Goal: Task Accomplishment & Management: Use online tool/utility

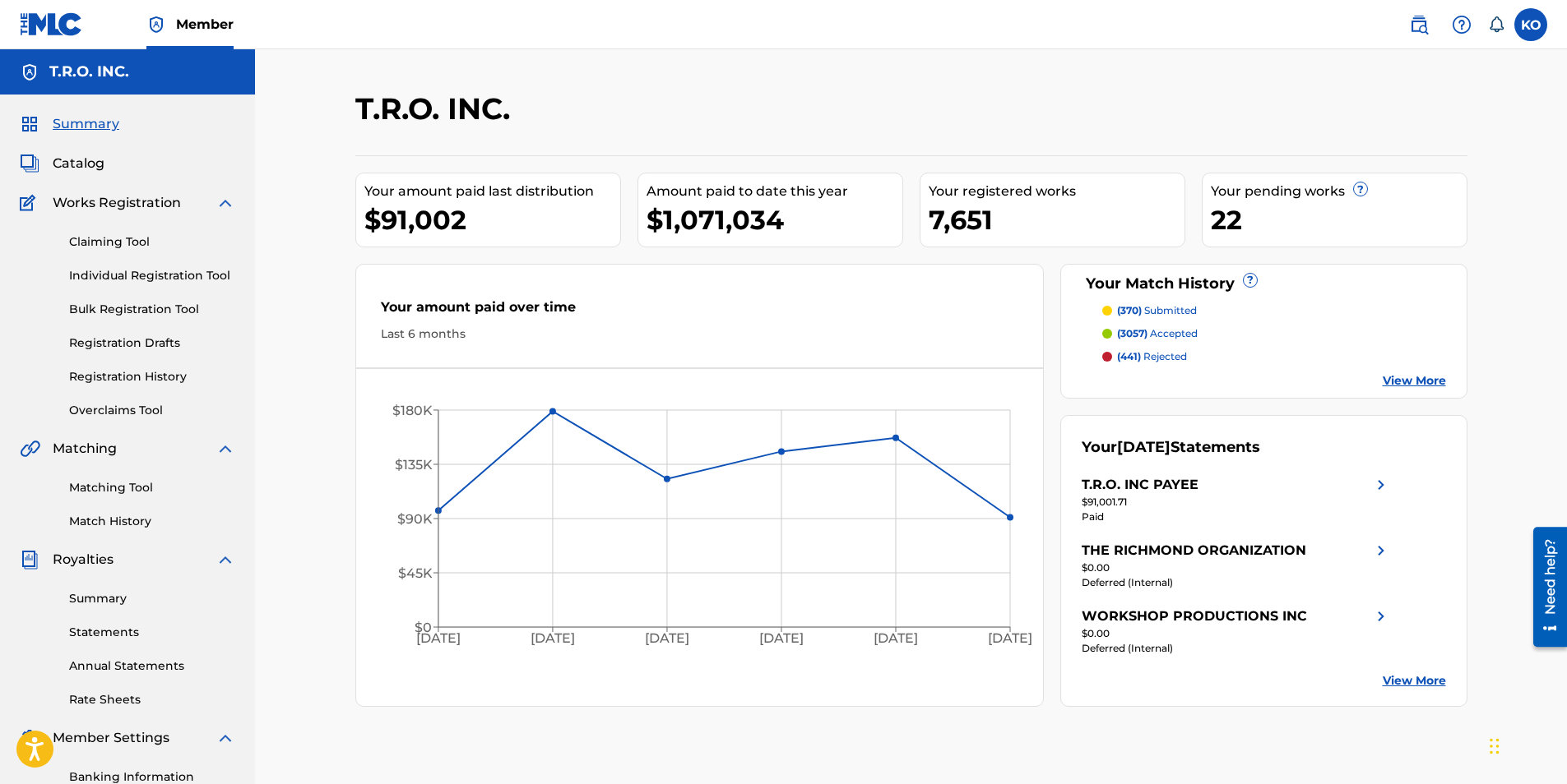
click at [102, 602] on link "Summary" at bounding box center [152, 599] width 166 height 18
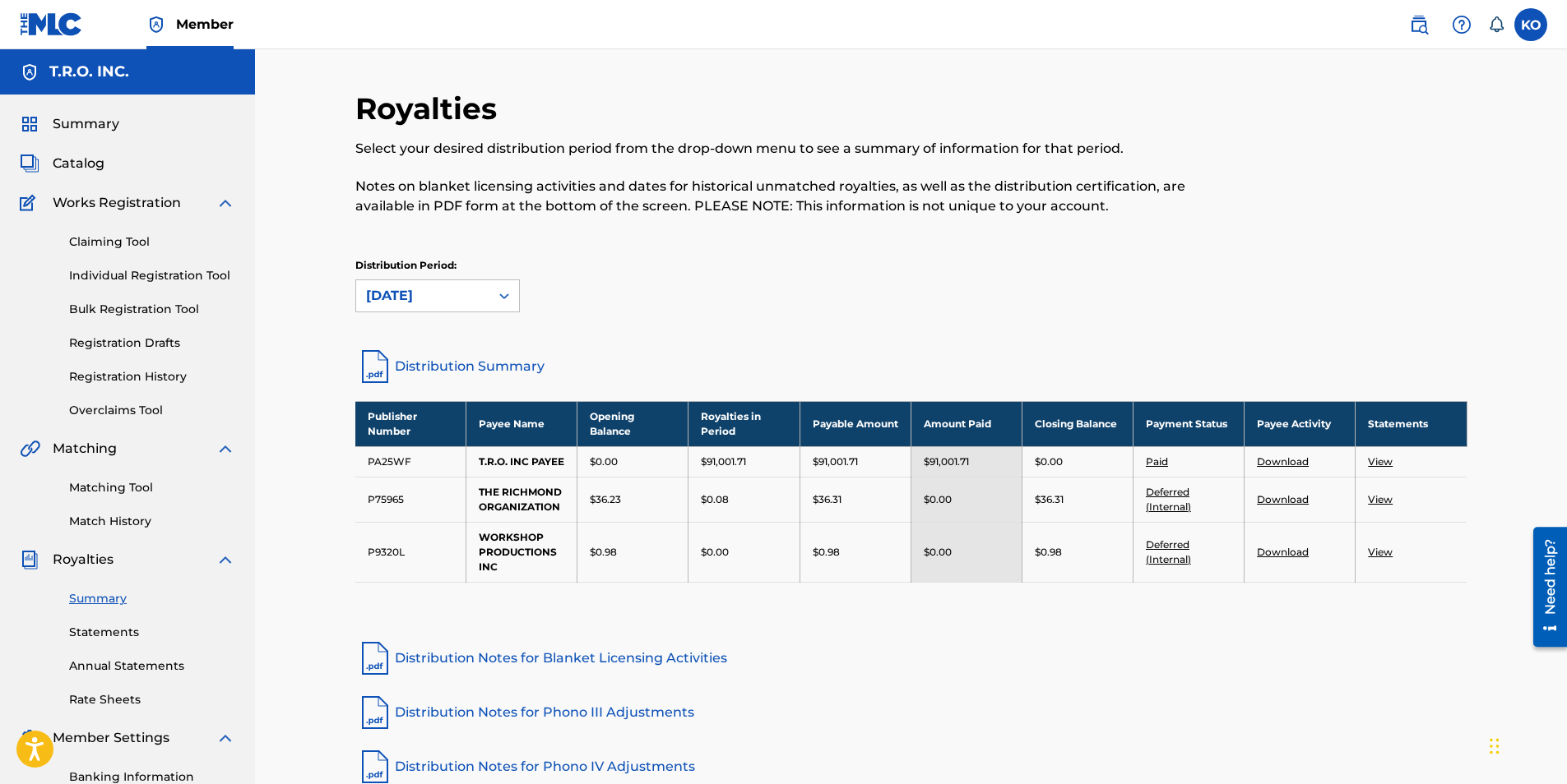
click at [84, 162] on span "Catalog" at bounding box center [78, 163] width 52 height 20
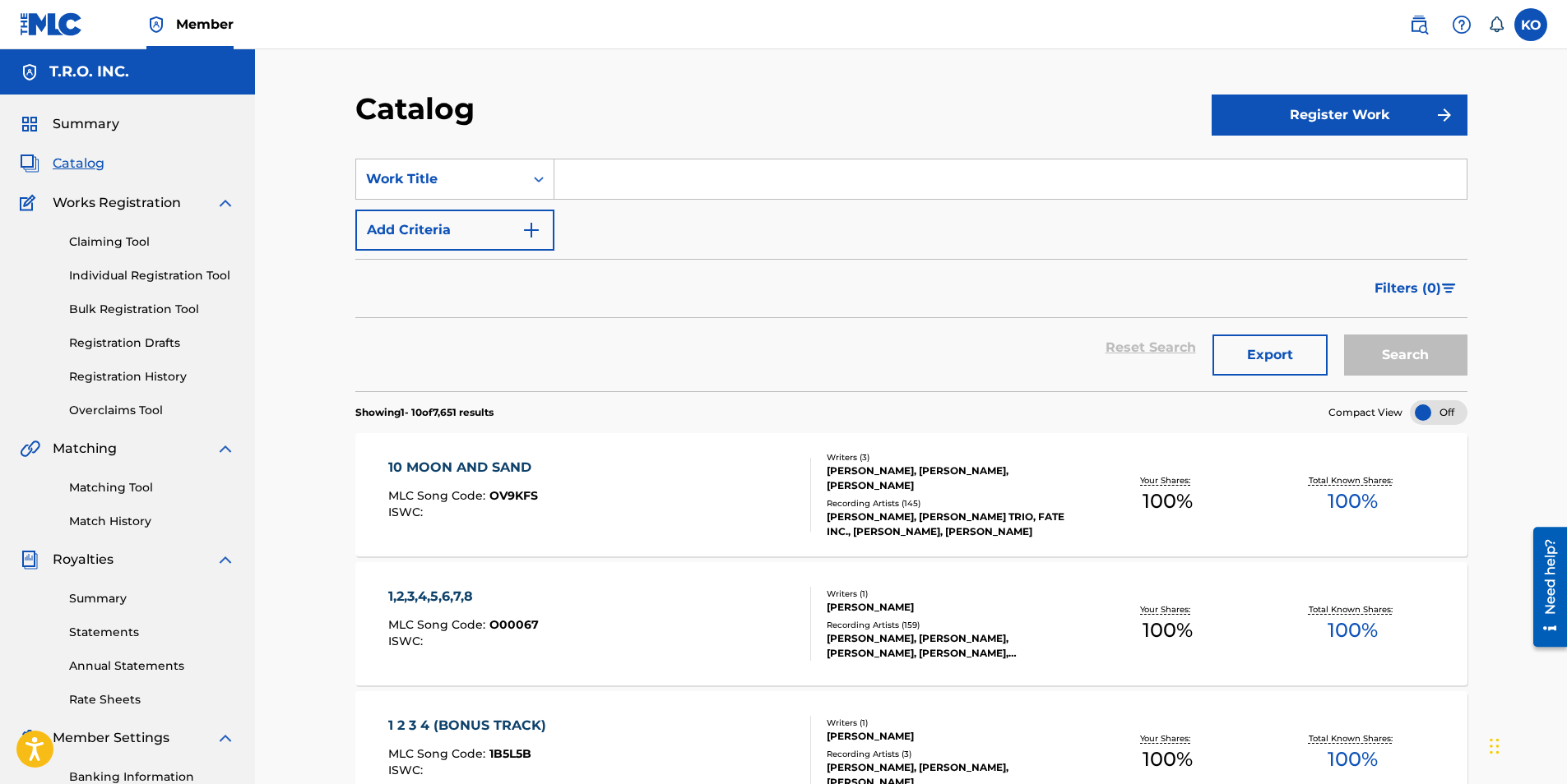
click at [764, 182] on input "Search Form" at bounding box center [1010, 178] width 912 height 39
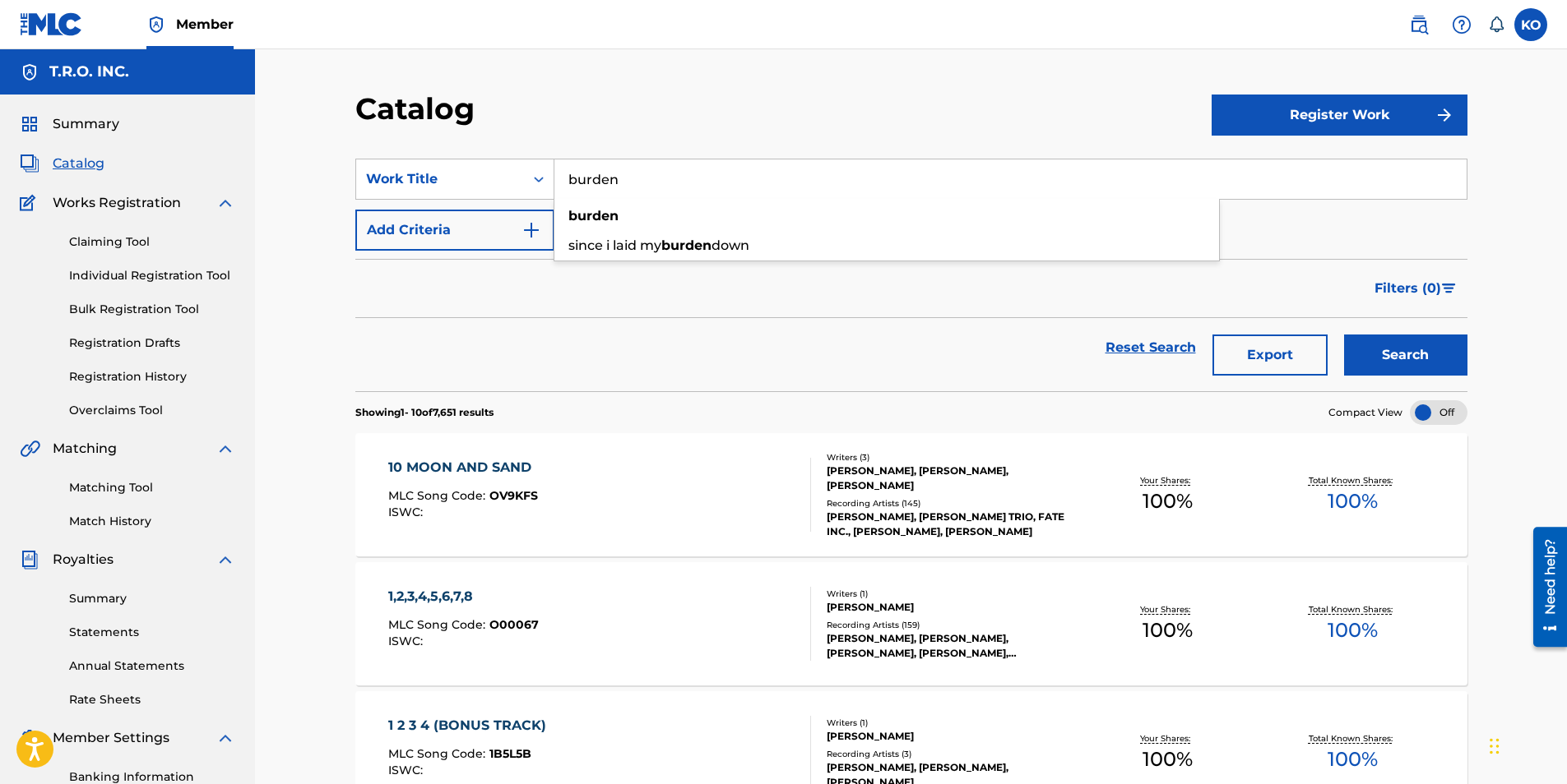
click at [1344, 334] on button "Search" at bounding box center [1406, 354] width 123 height 41
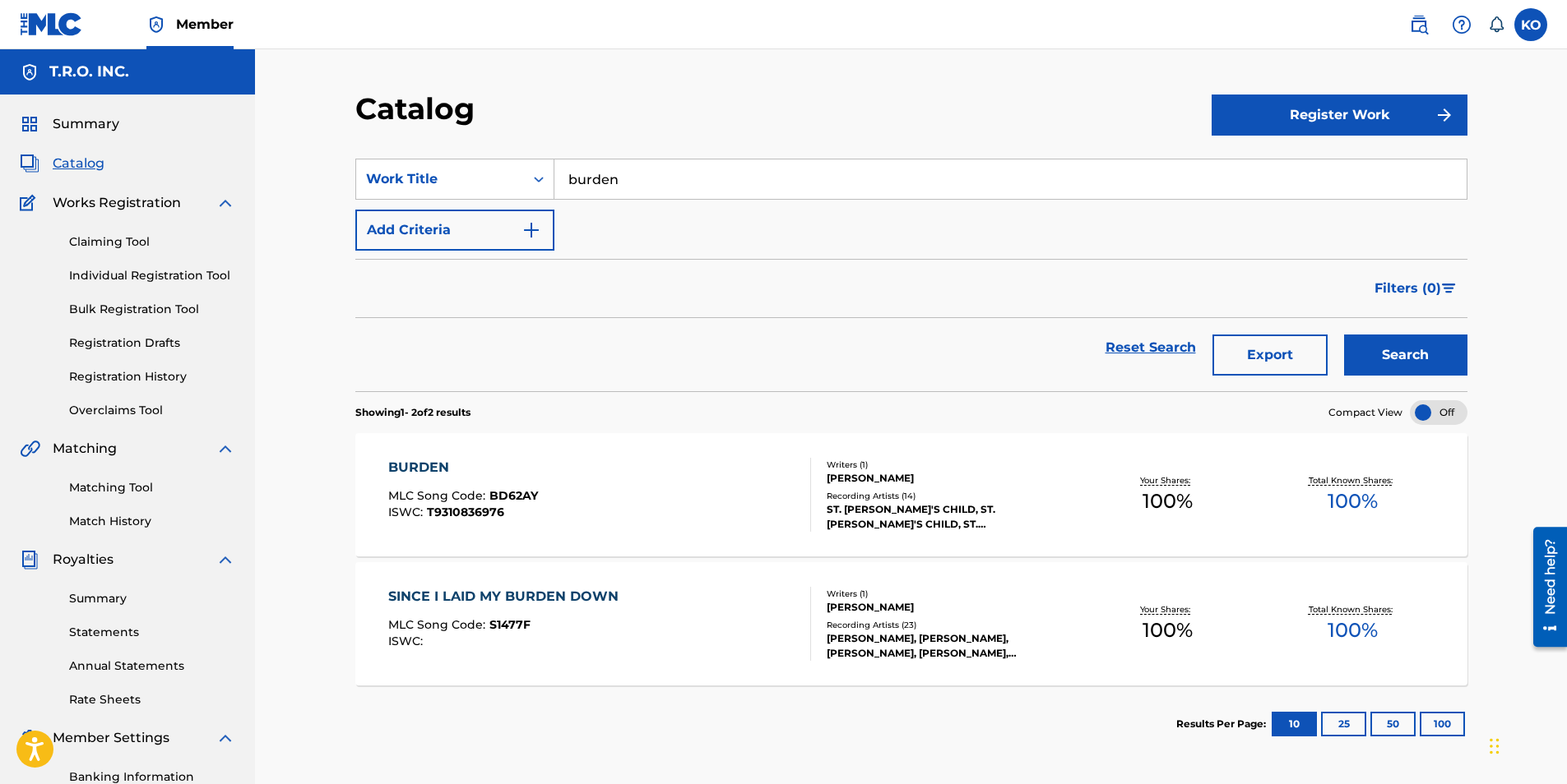
click at [567, 173] on input "burden" at bounding box center [1010, 178] width 912 height 39
click at [1344, 334] on button "Search" at bounding box center [1406, 354] width 123 height 41
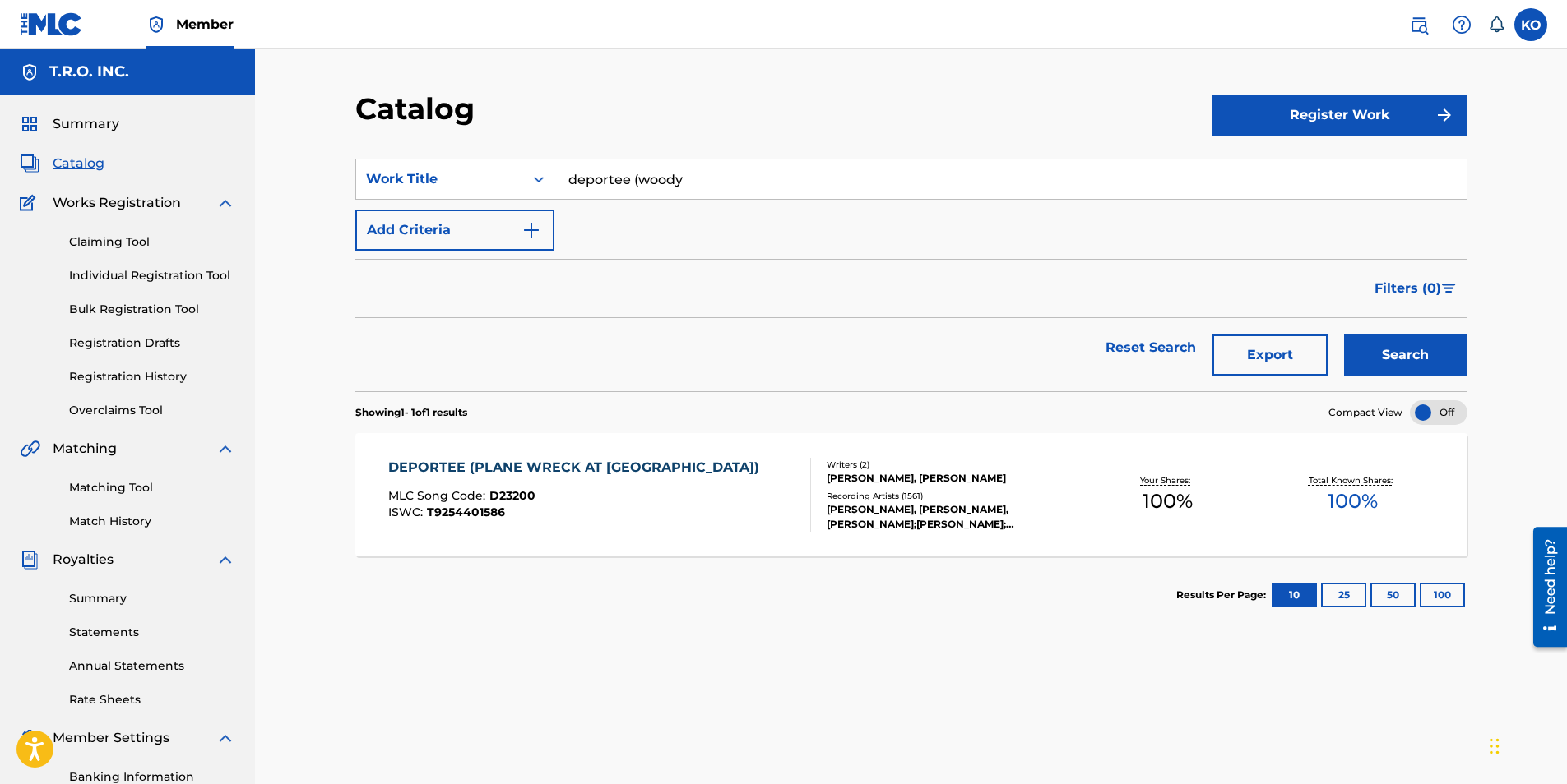
click at [1344, 334] on button "Search" at bounding box center [1406, 354] width 123 height 41
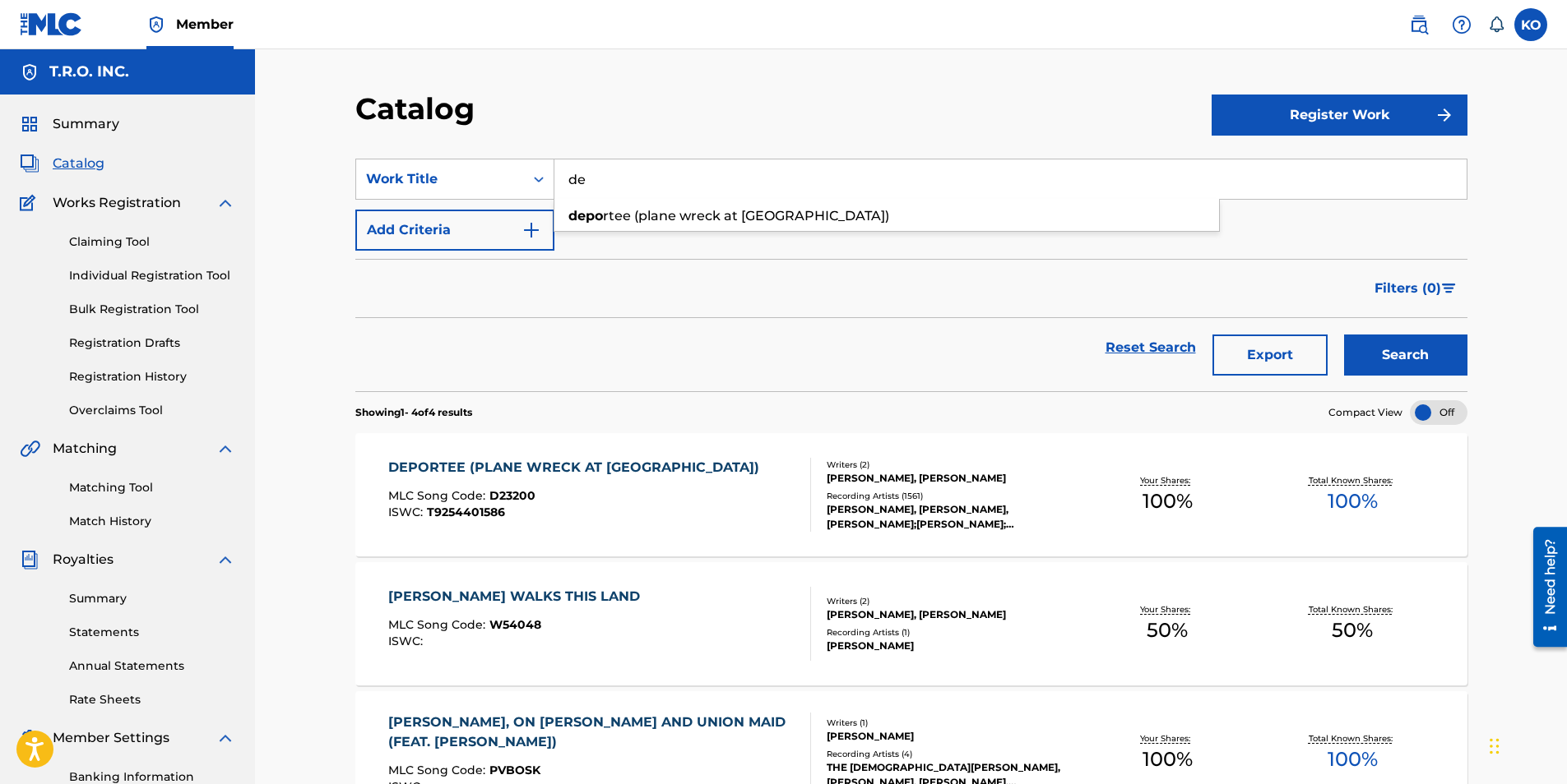
type input "d"
type input "this land is your land (wood"
click at [1344, 334] on button "Search" at bounding box center [1406, 354] width 123 height 41
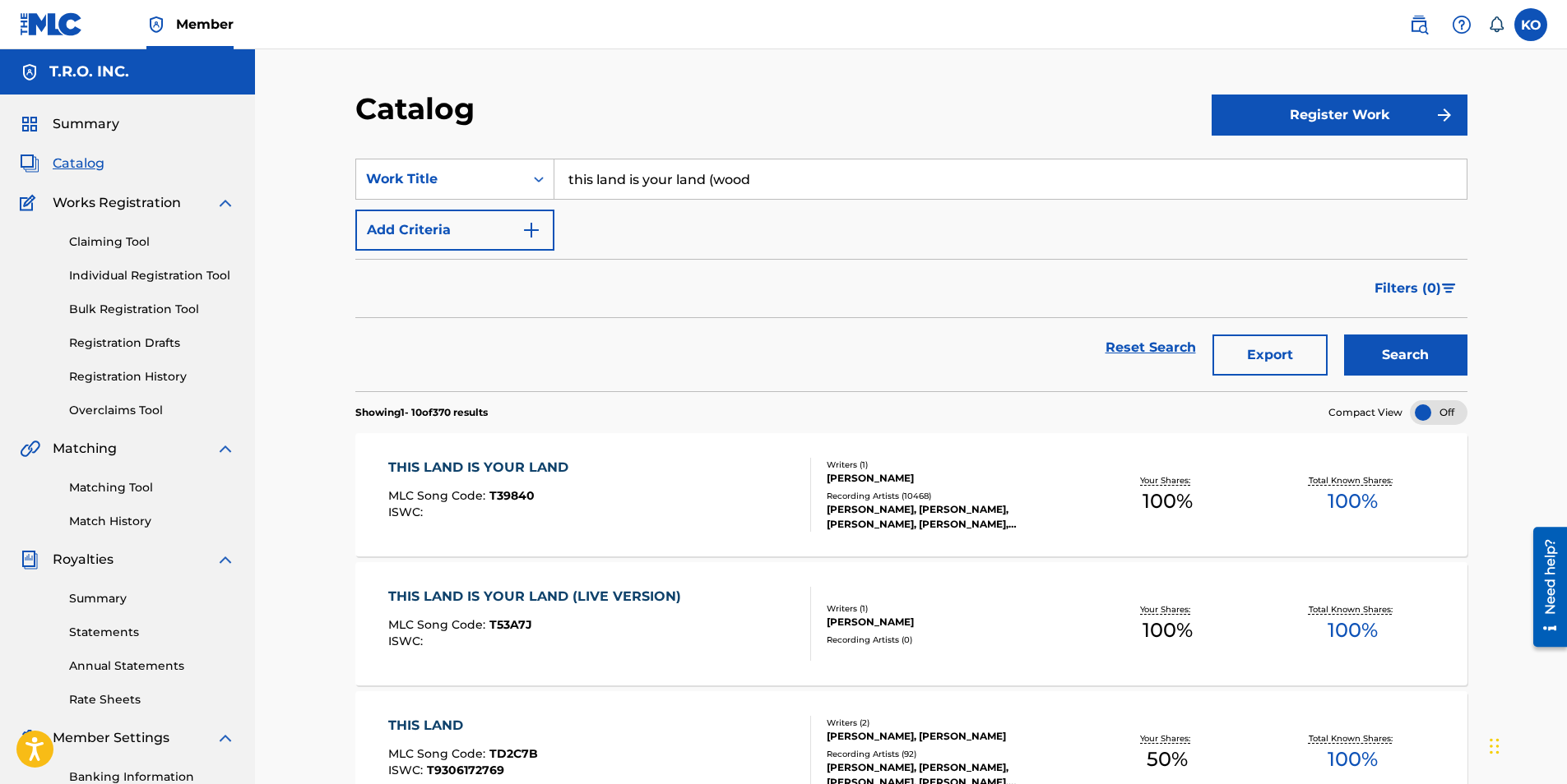
click at [104, 240] on link "Claiming Tool" at bounding box center [152, 242] width 166 height 18
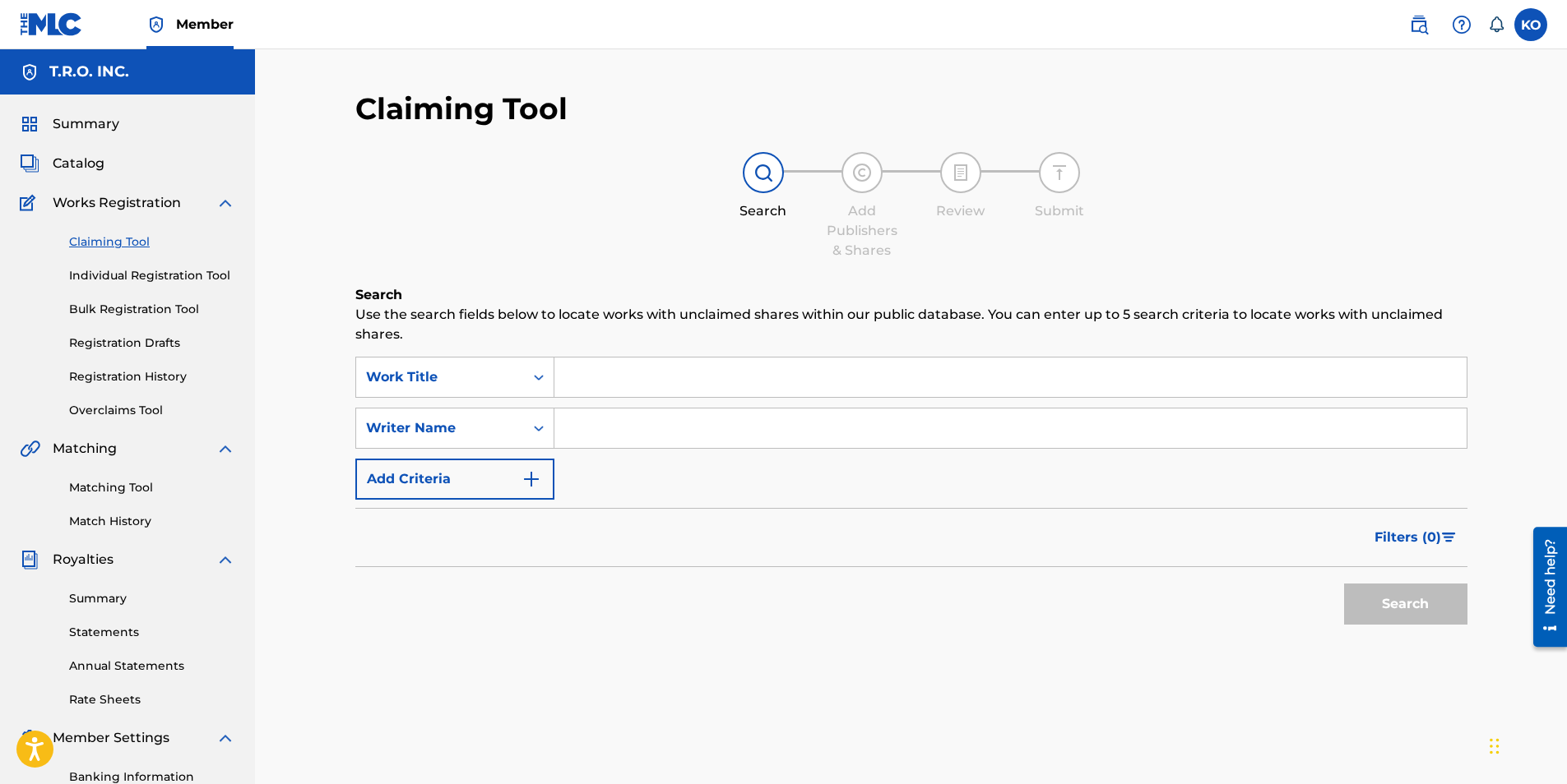
click at [129, 492] on link "Matching Tool" at bounding box center [152, 488] width 166 height 18
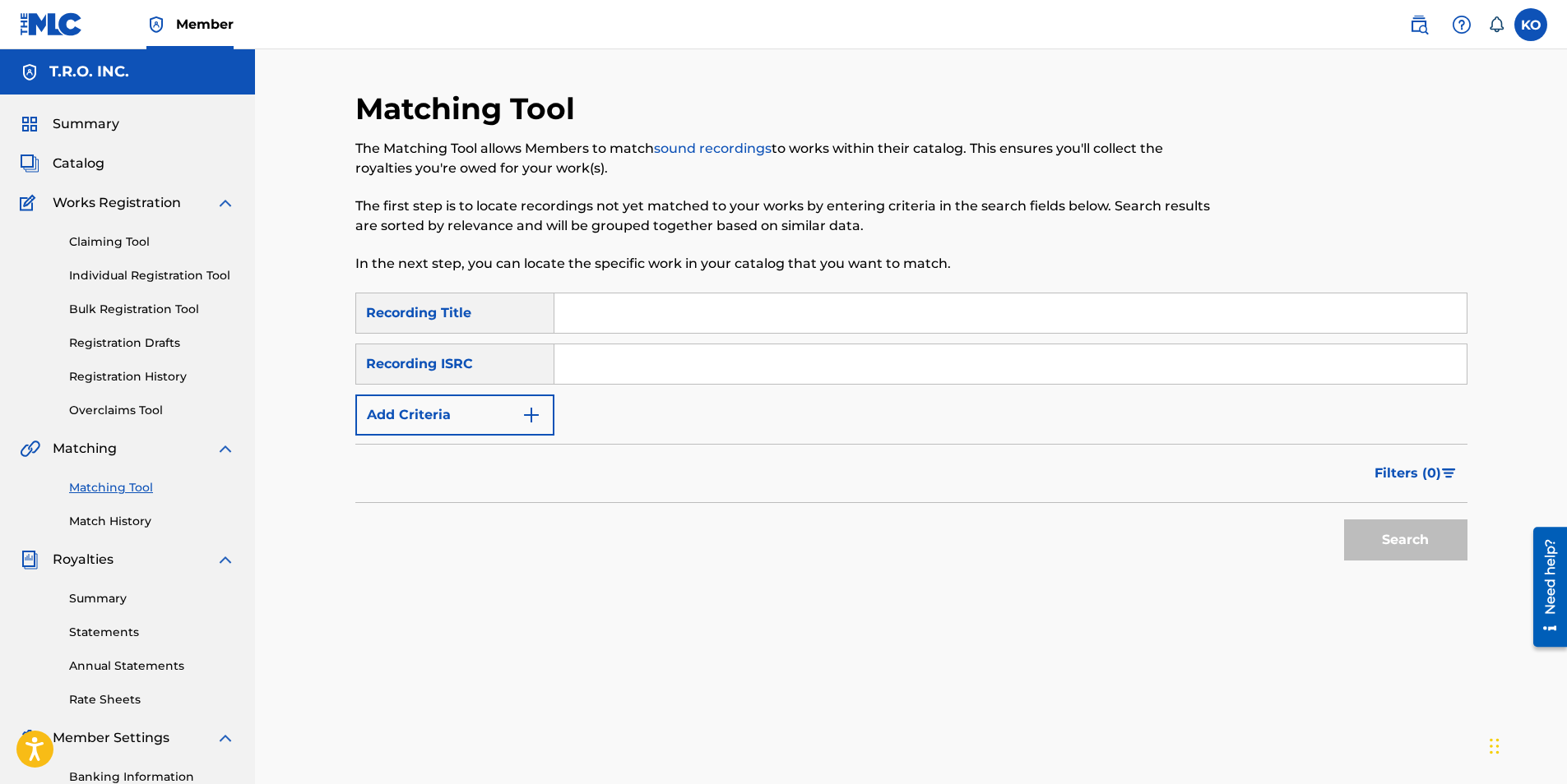
click at [627, 314] on input "Search Form" at bounding box center [1010, 313] width 912 height 39
click at [1344, 520] on button "Search" at bounding box center [1406, 540] width 123 height 41
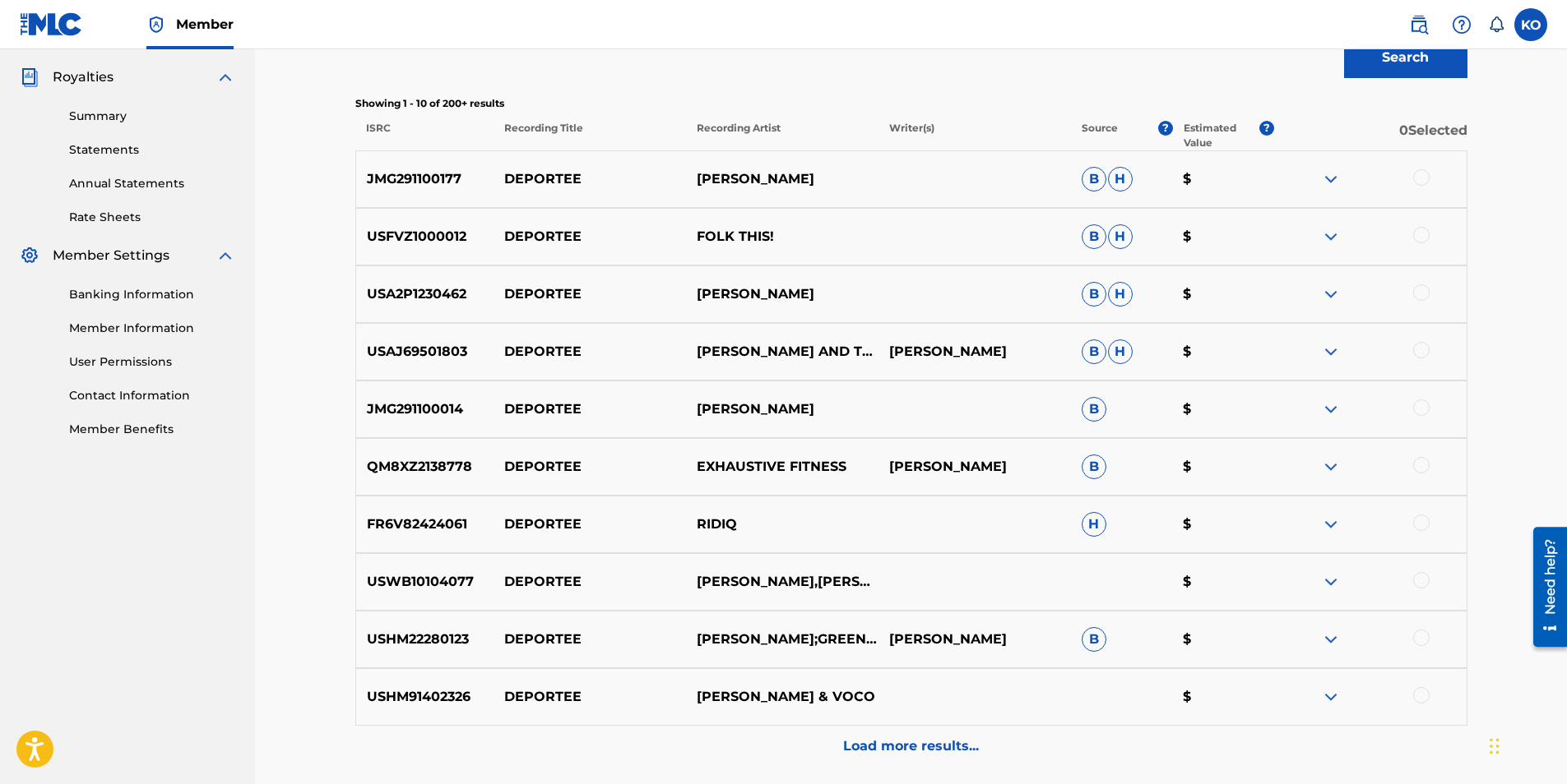
scroll to position [493, 0]
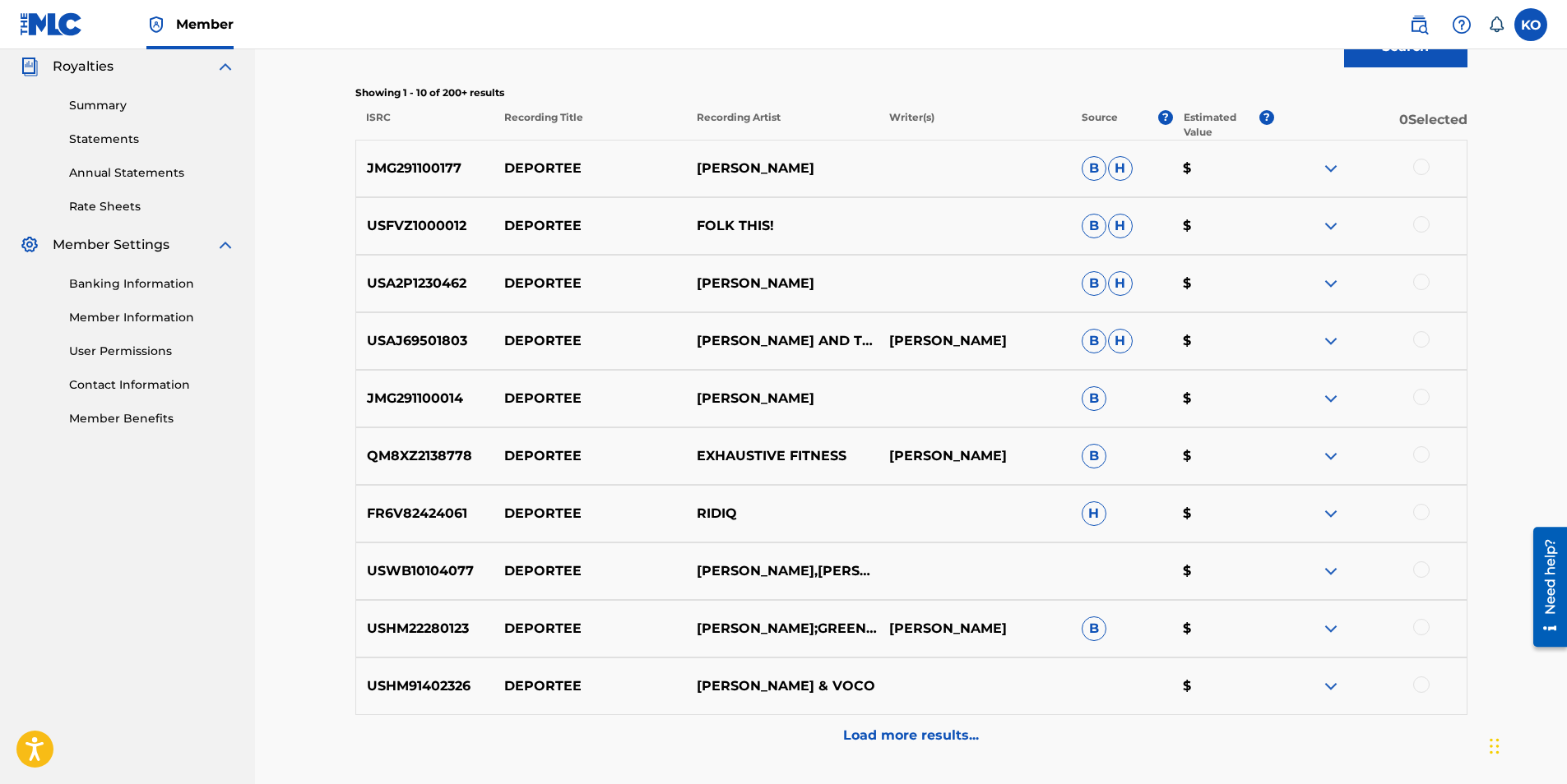
click at [873, 740] on p "Load more results..." at bounding box center [910, 736] width 136 height 20
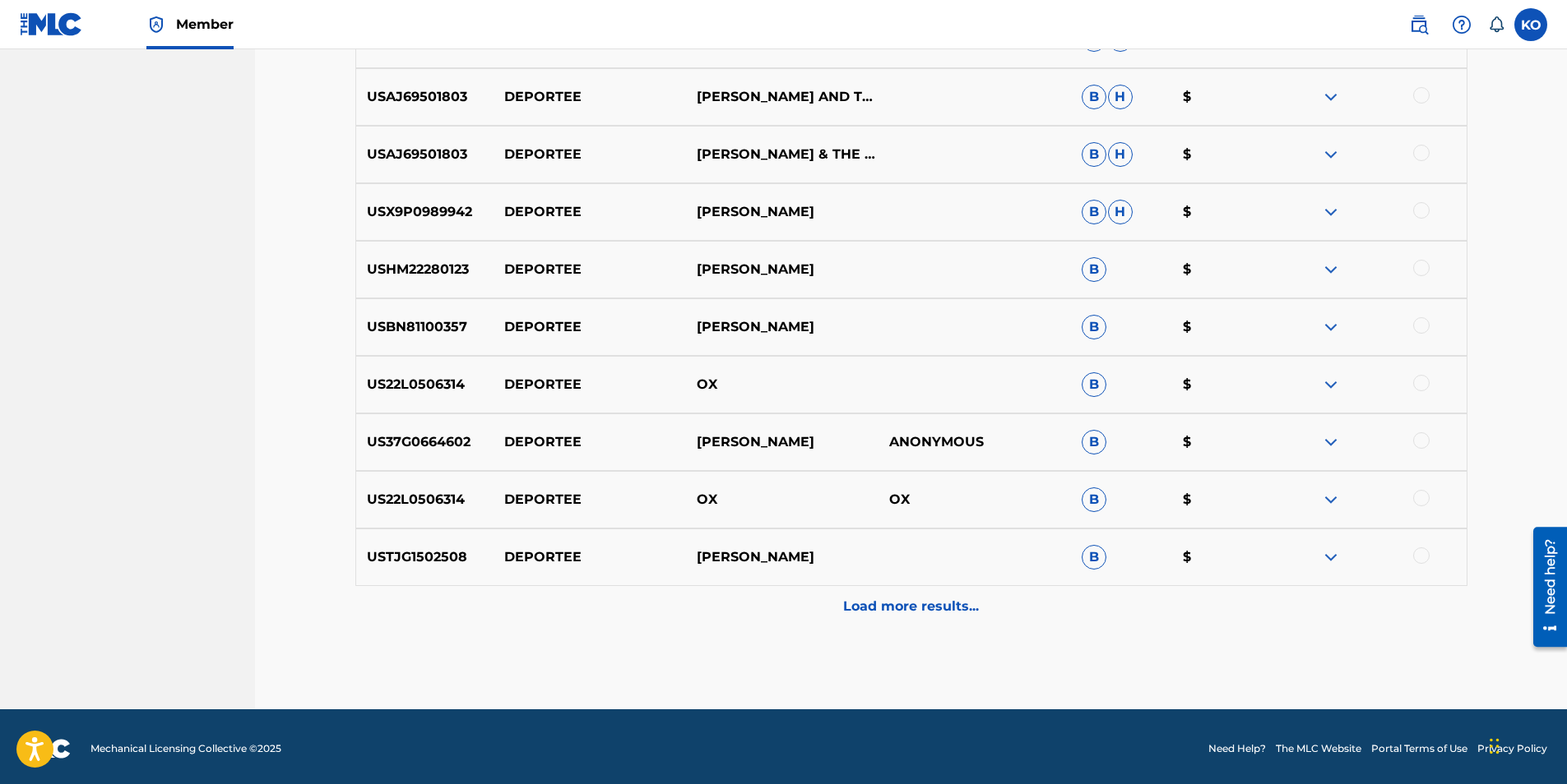
scroll to position [1202, 0]
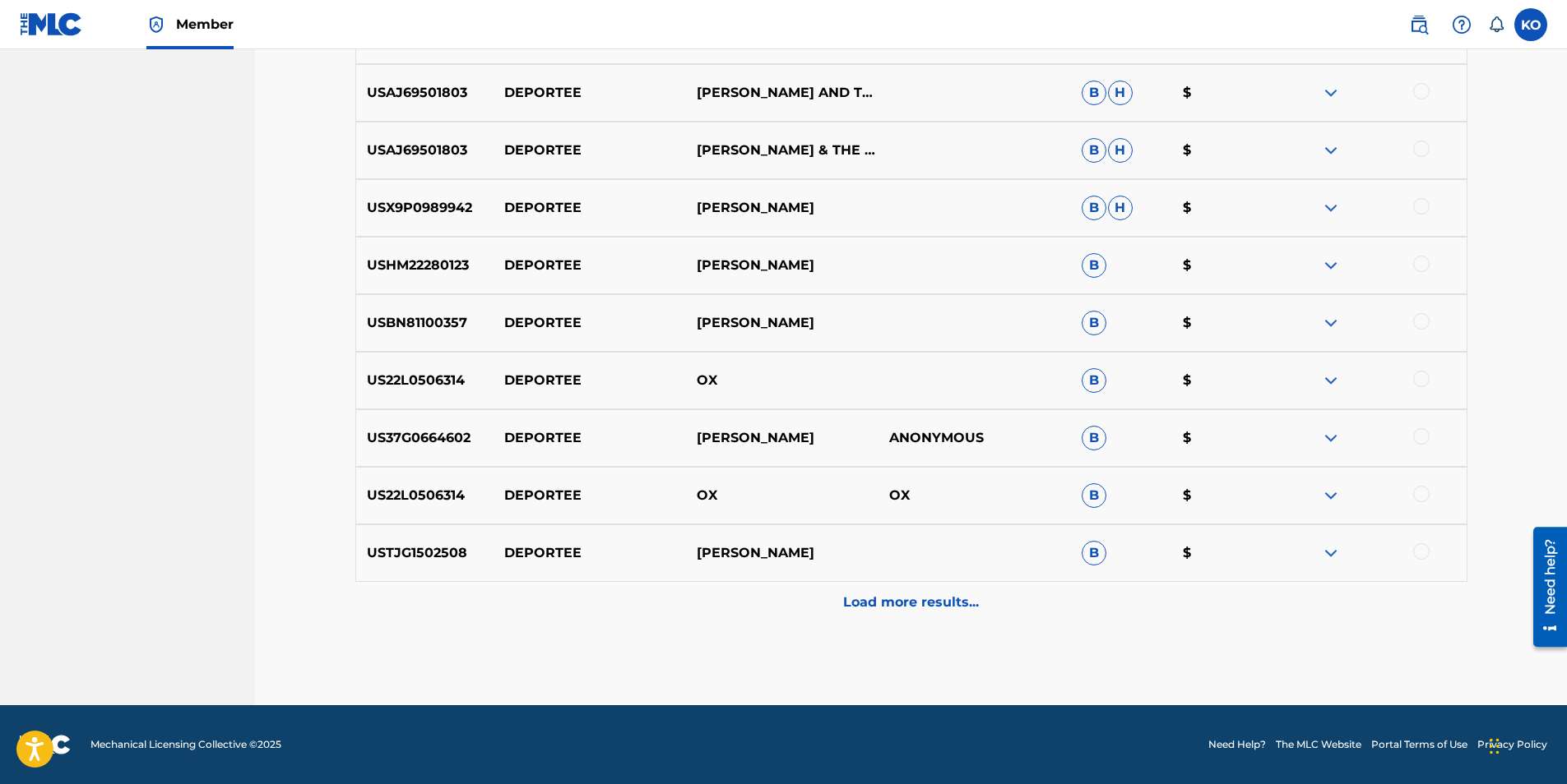
click at [944, 599] on p "Load more results..." at bounding box center [910, 603] width 136 height 20
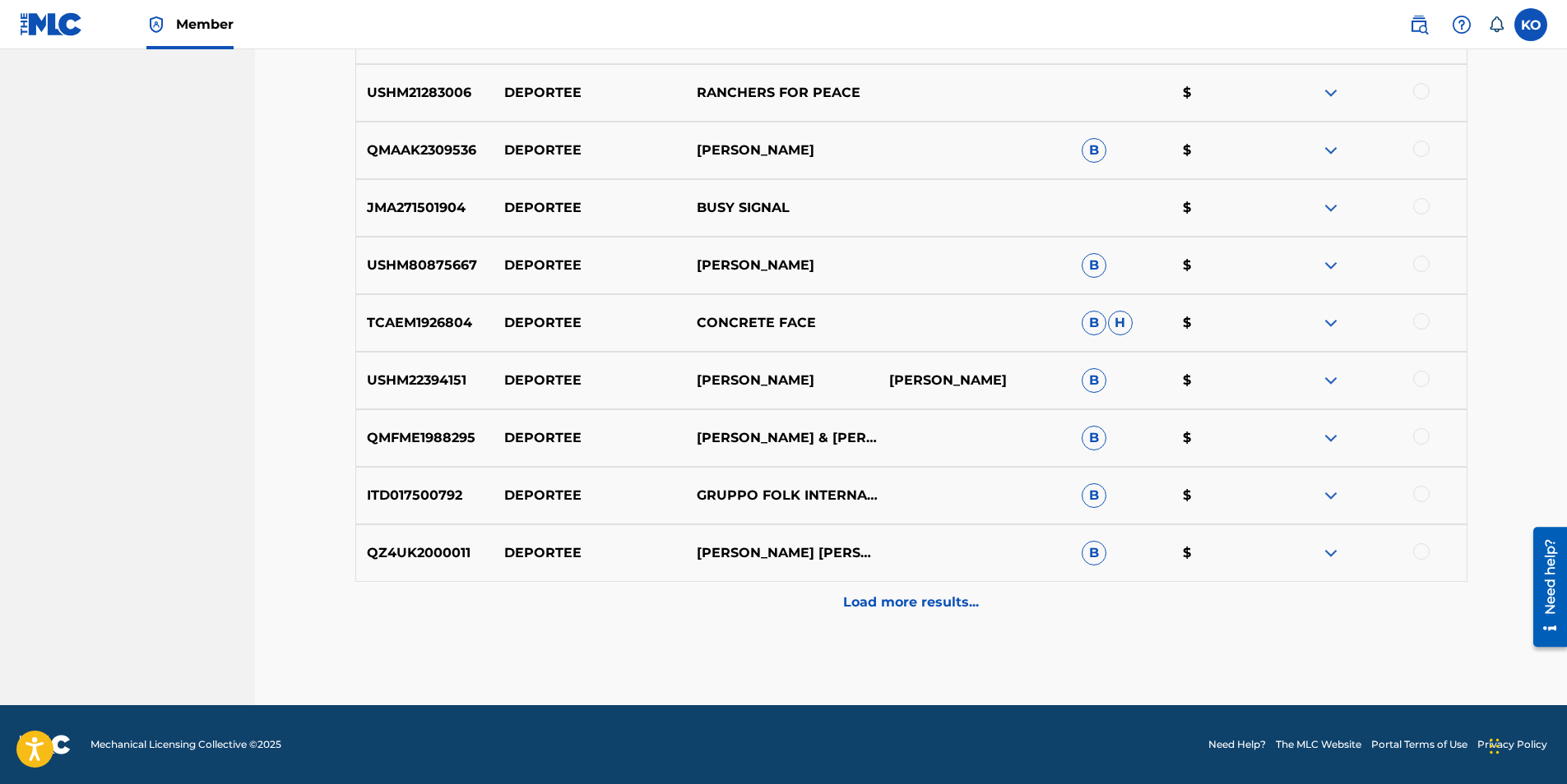
click at [935, 596] on p "Load more results..." at bounding box center [910, 603] width 136 height 20
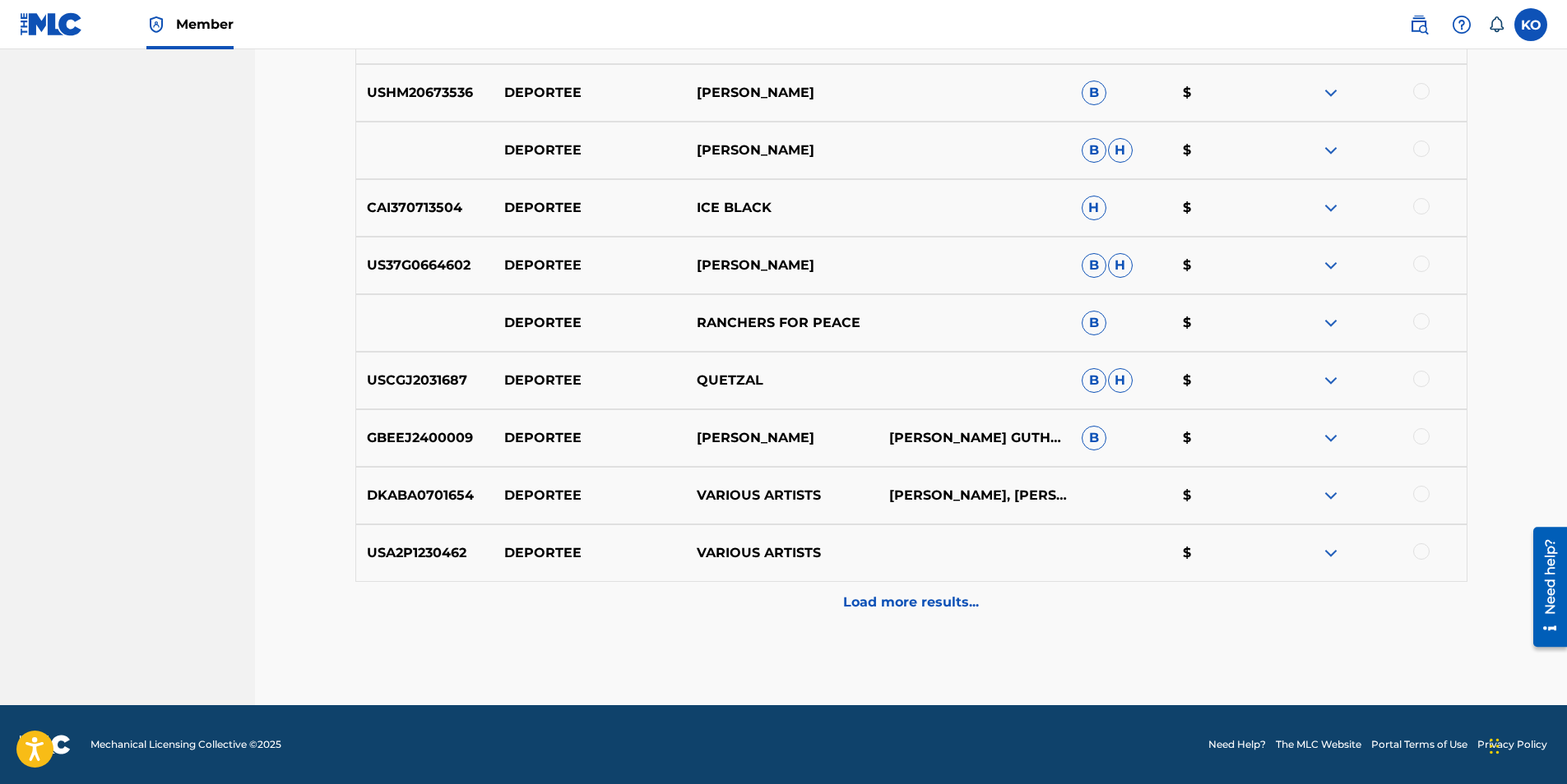
click at [920, 608] on p "Load more results..." at bounding box center [910, 603] width 136 height 20
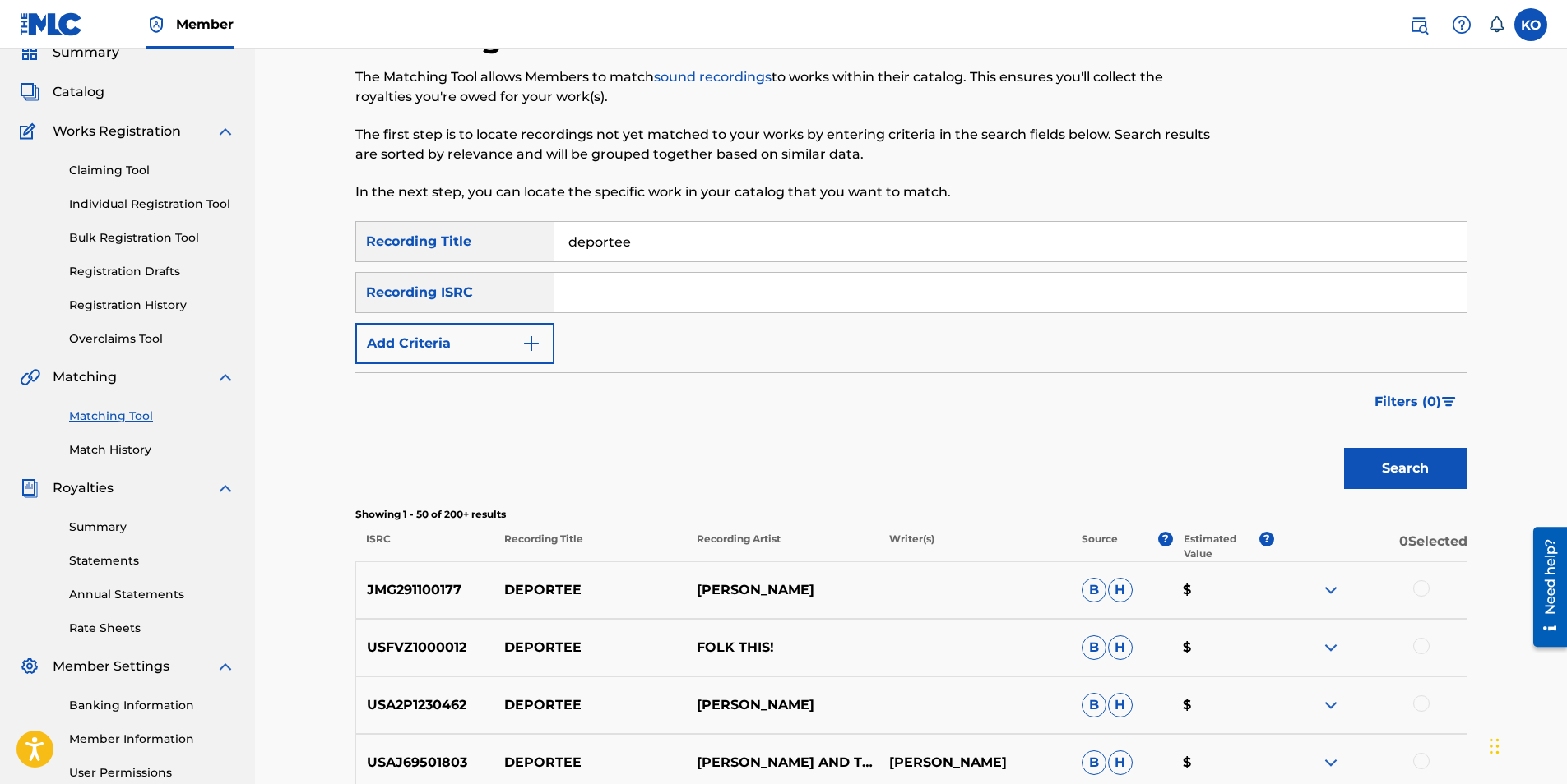
scroll to position [0, 0]
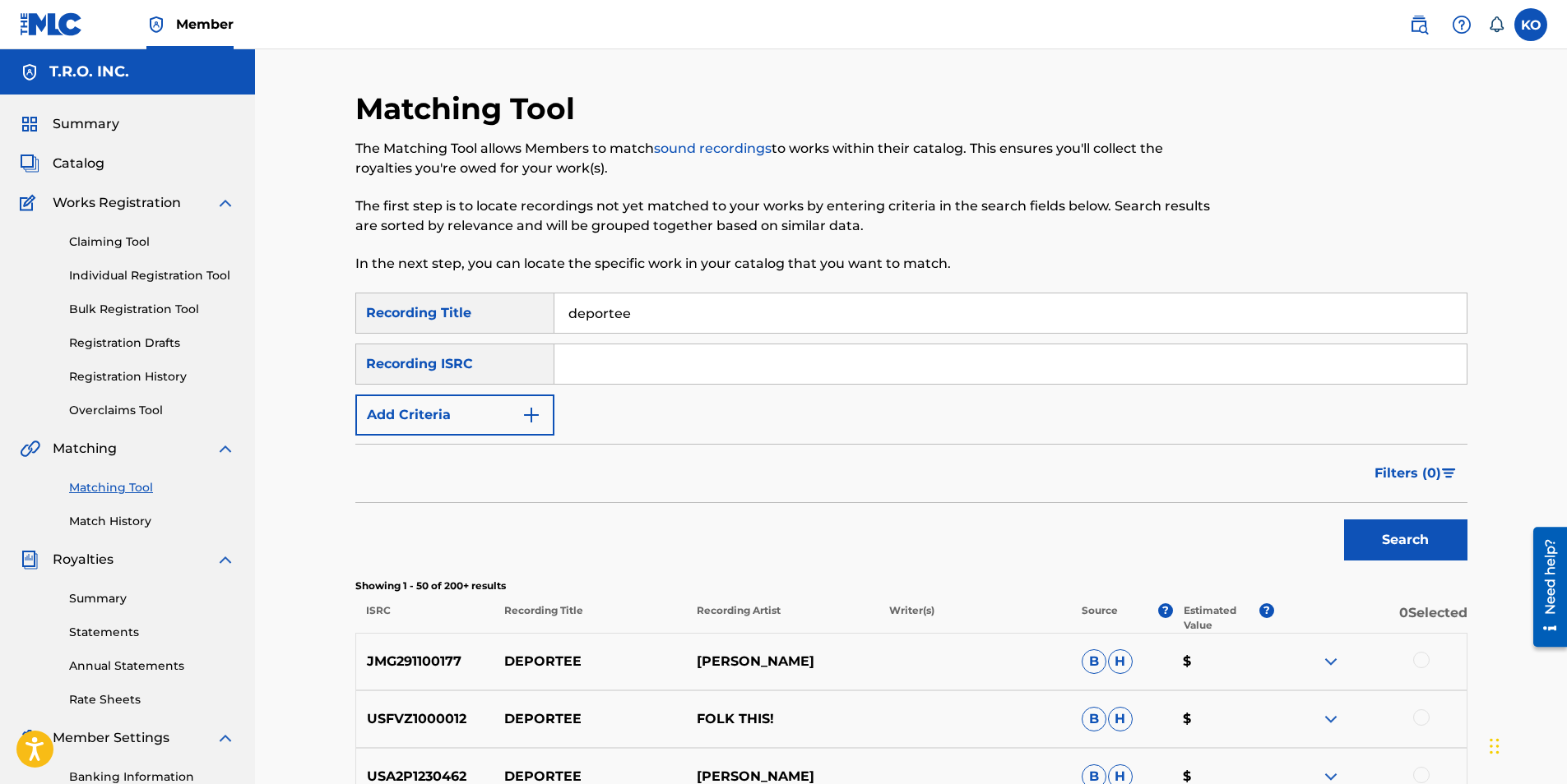
click at [713, 319] on input "deportee" at bounding box center [1010, 313] width 912 height 39
click at [1344, 520] on button "Search" at bounding box center [1406, 540] width 123 height 41
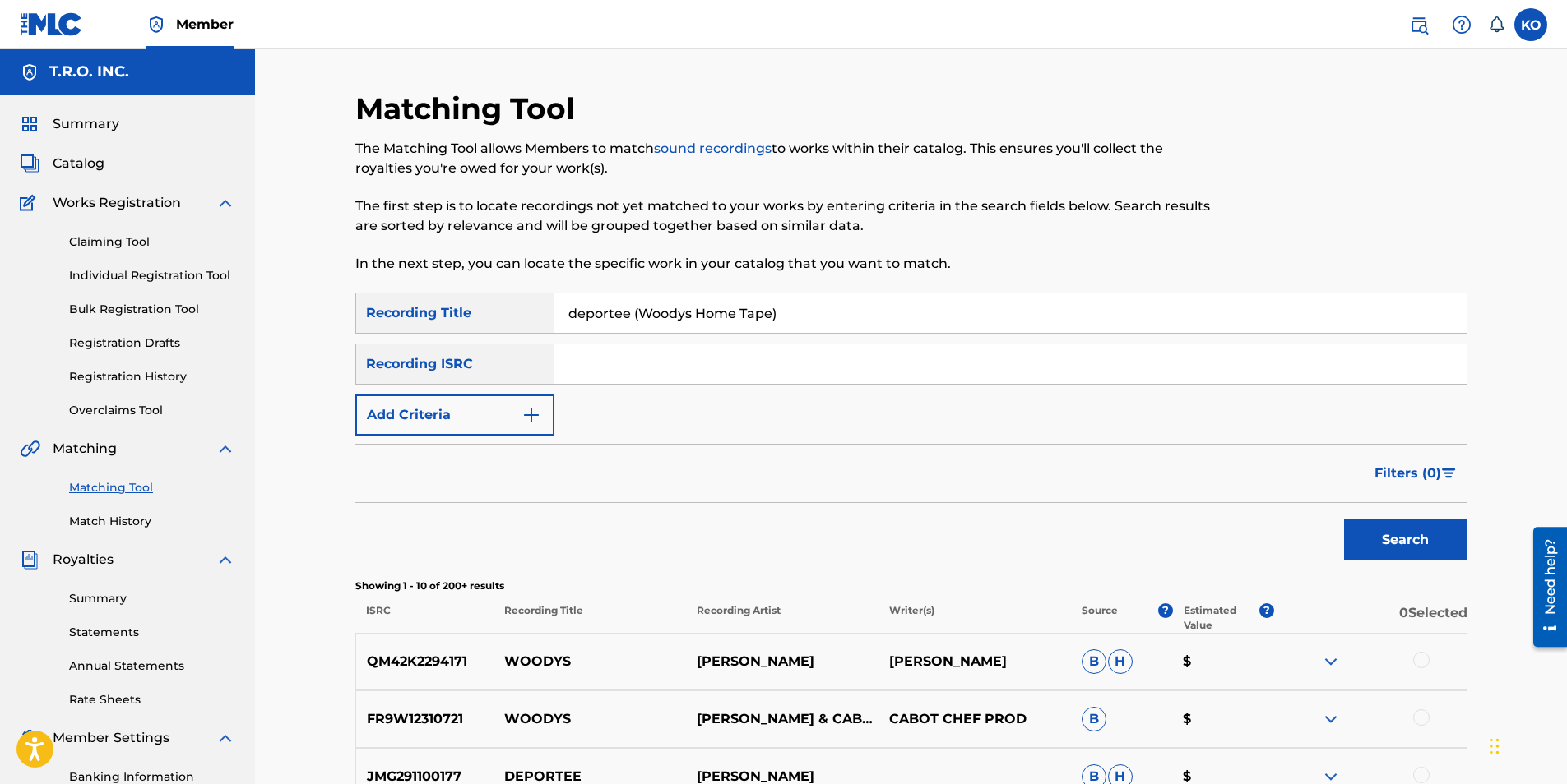
drag, startPoint x: 634, startPoint y: 314, endPoint x: 917, endPoint y: 331, distance: 283.5
click at [917, 331] on input "deportee (Woodys Home Tape)" at bounding box center [1010, 313] width 912 height 39
type input "deportee"
click at [527, 411] on img "Search Form" at bounding box center [532, 415] width 20 height 20
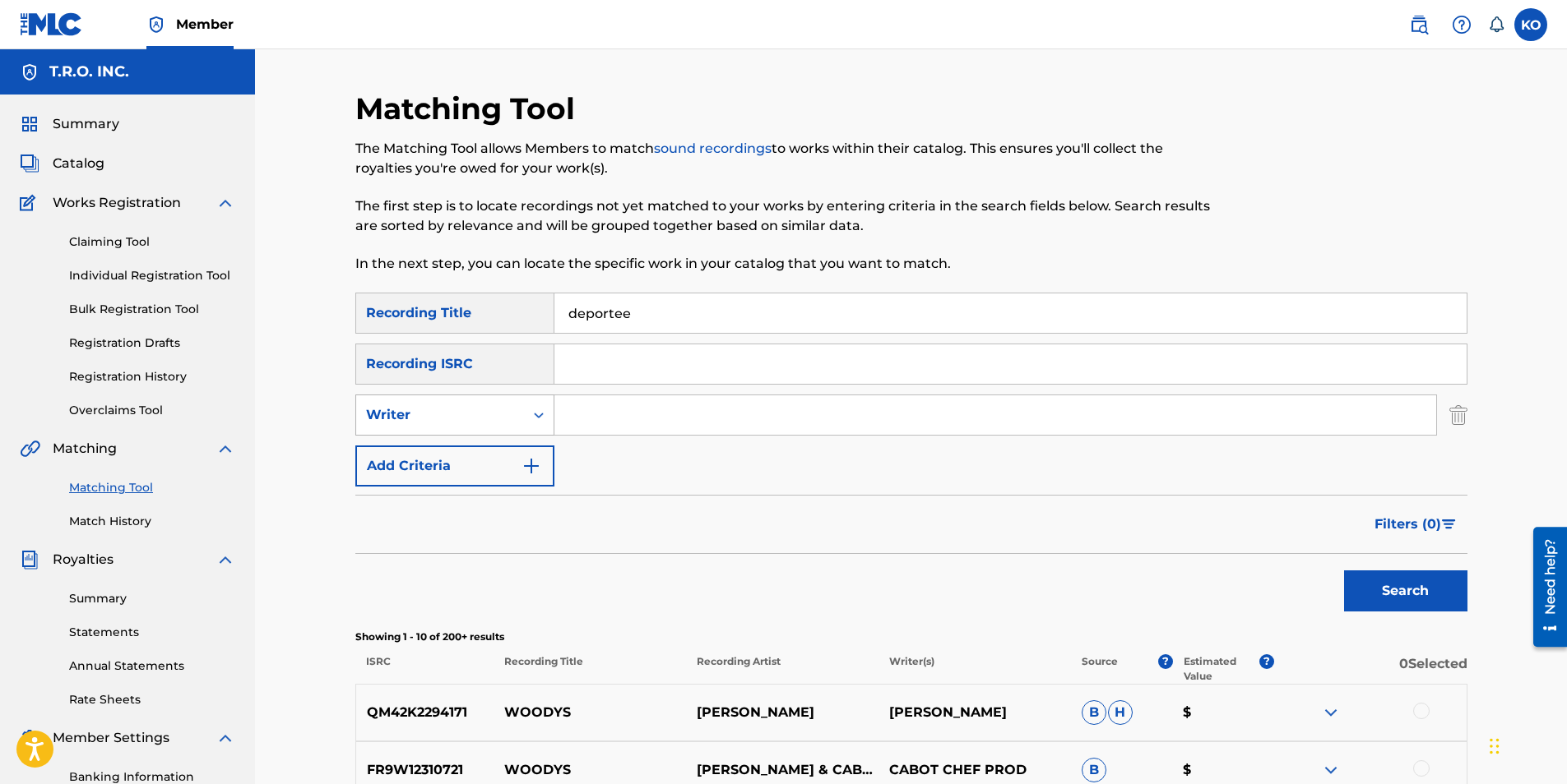
click at [532, 422] on icon "Search Form" at bounding box center [539, 415] width 17 height 17
click at [469, 465] on div "Recording Artist" at bounding box center [455, 455] width 198 height 41
click at [663, 428] on input "Search Form" at bounding box center [995, 415] width 882 height 39
type input "[PERSON_NAME]"
click at [1344, 570] on button "Search" at bounding box center [1406, 591] width 123 height 41
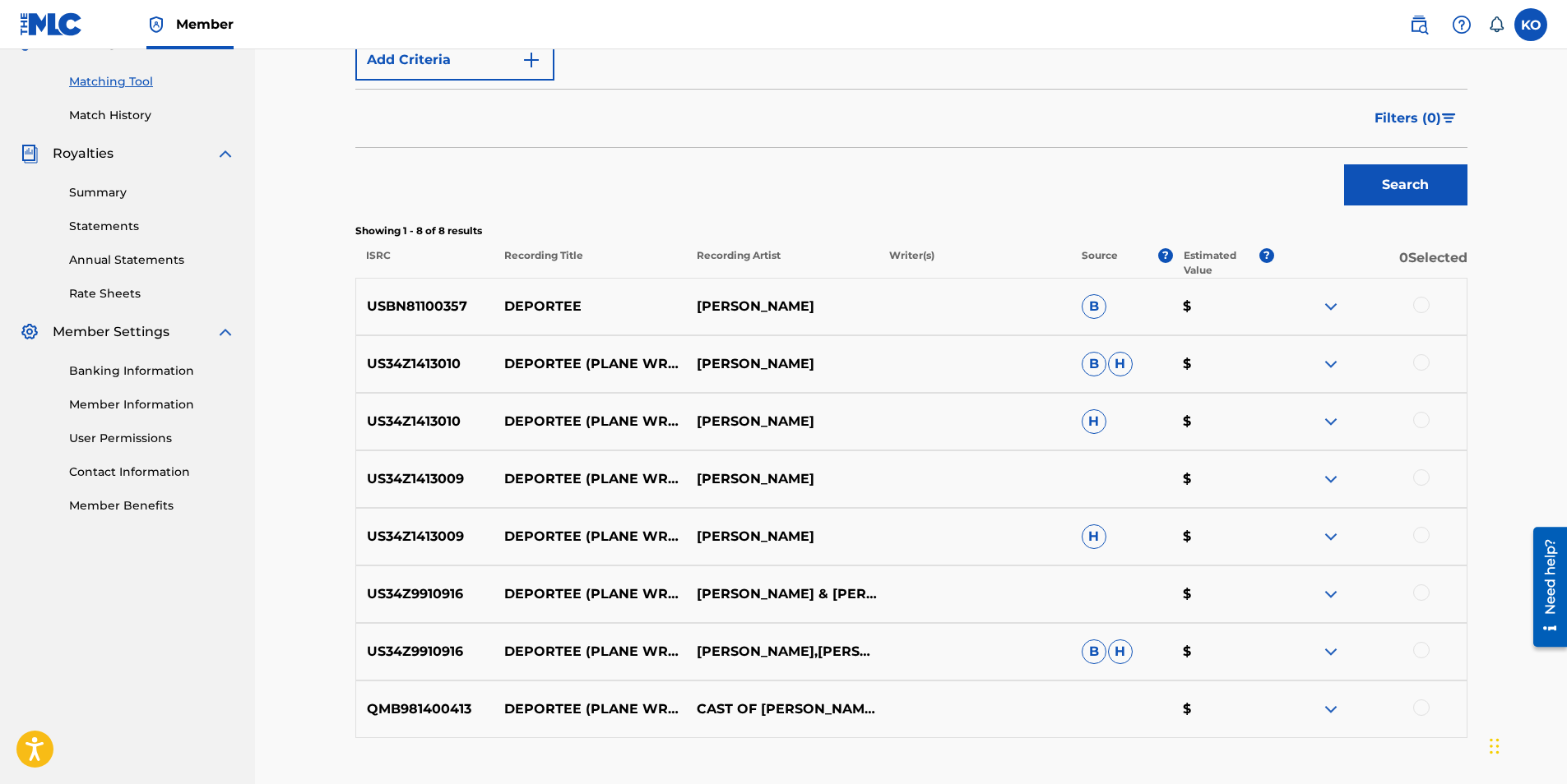
scroll to position [493, 0]
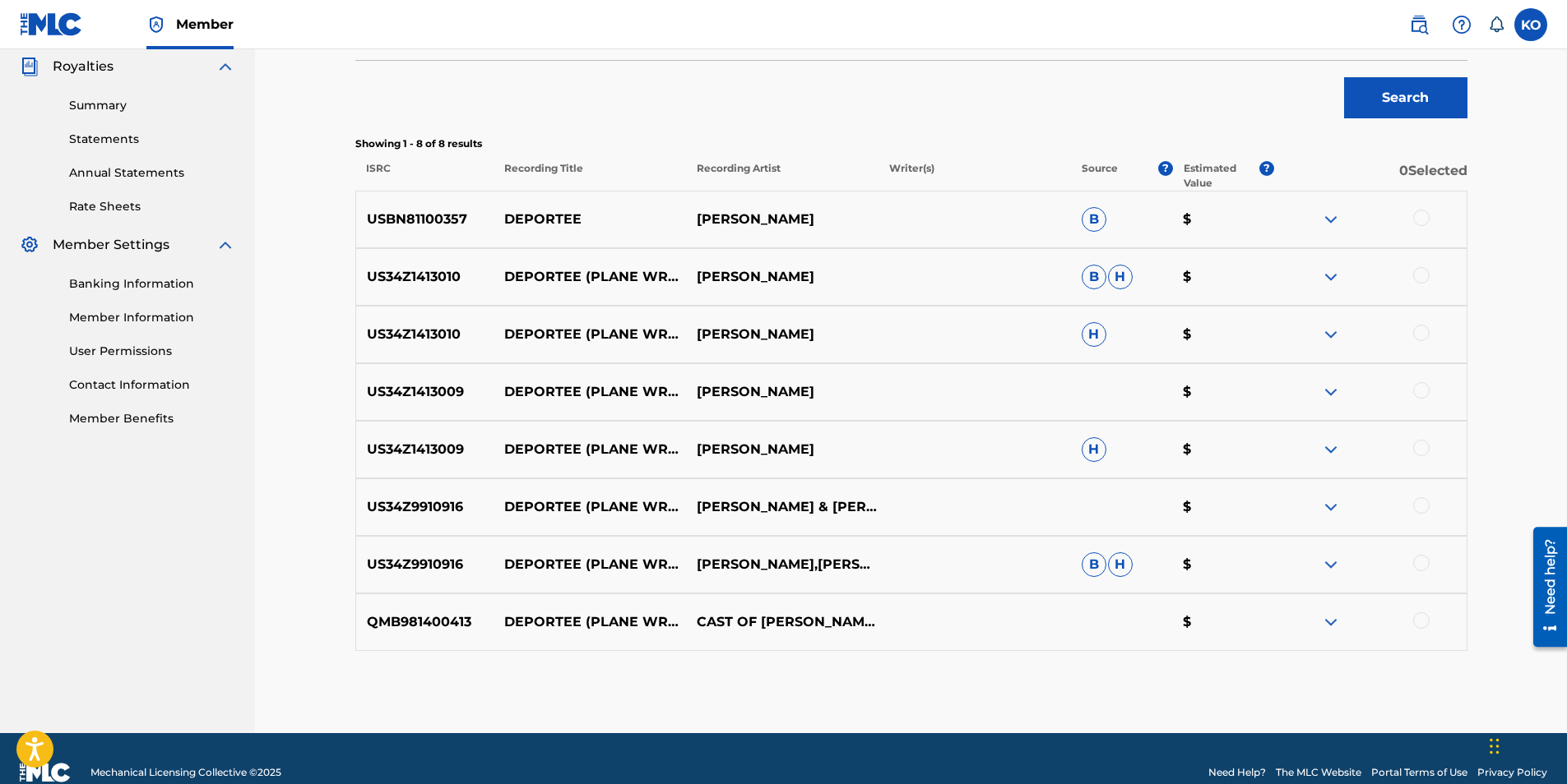
click at [1422, 217] on div at bounding box center [1422, 218] width 17 height 17
click at [1418, 281] on div at bounding box center [1422, 275] width 17 height 17
click at [1421, 312] on div "US34Z1413010 DEPORTEE (PLANE WRECK AT [GEOGRAPHIC_DATA]) (LIVE) [PERSON_NAME] H…" at bounding box center [911, 334] width 1112 height 58
click at [1421, 330] on div at bounding box center [1422, 333] width 17 height 17
click at [1430, 389] on div at bounding box center [1370, 392] width 193 height 20
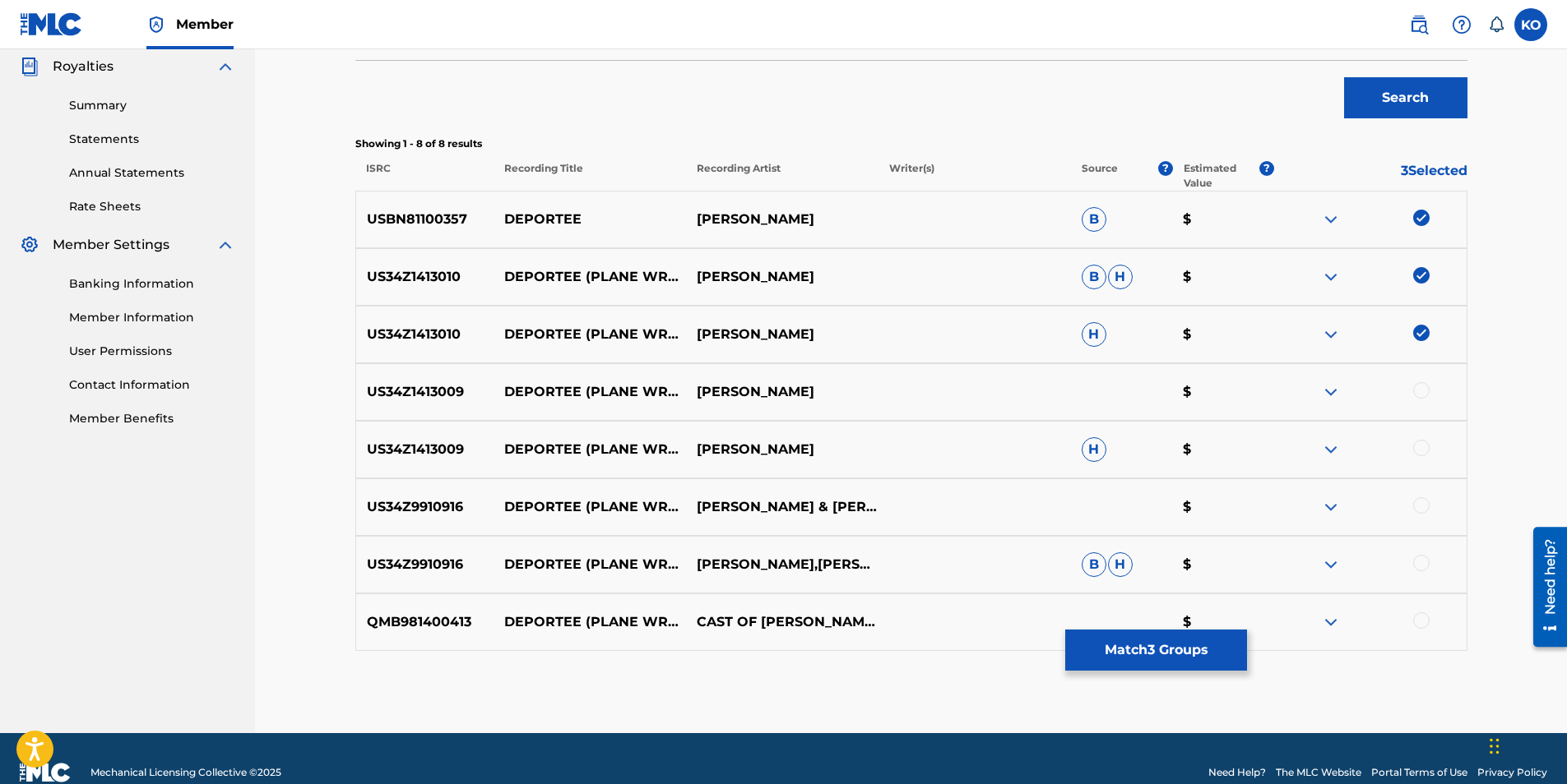
click at [1426, 394] on div at bounding box center [1422, 390] width 17 height 17
click at [1425, 440] on div at bounding box center [1370, 450] width 193 height 20
click at [1428, 455] on div at bounding box center [1370, 450] width 193 height 20
click at [1419, 449] on div at bounding box center [1422, 448] width 17 height 17
click at [1421, 505] on div at bounding box center [1422, 505] width 17 height 17
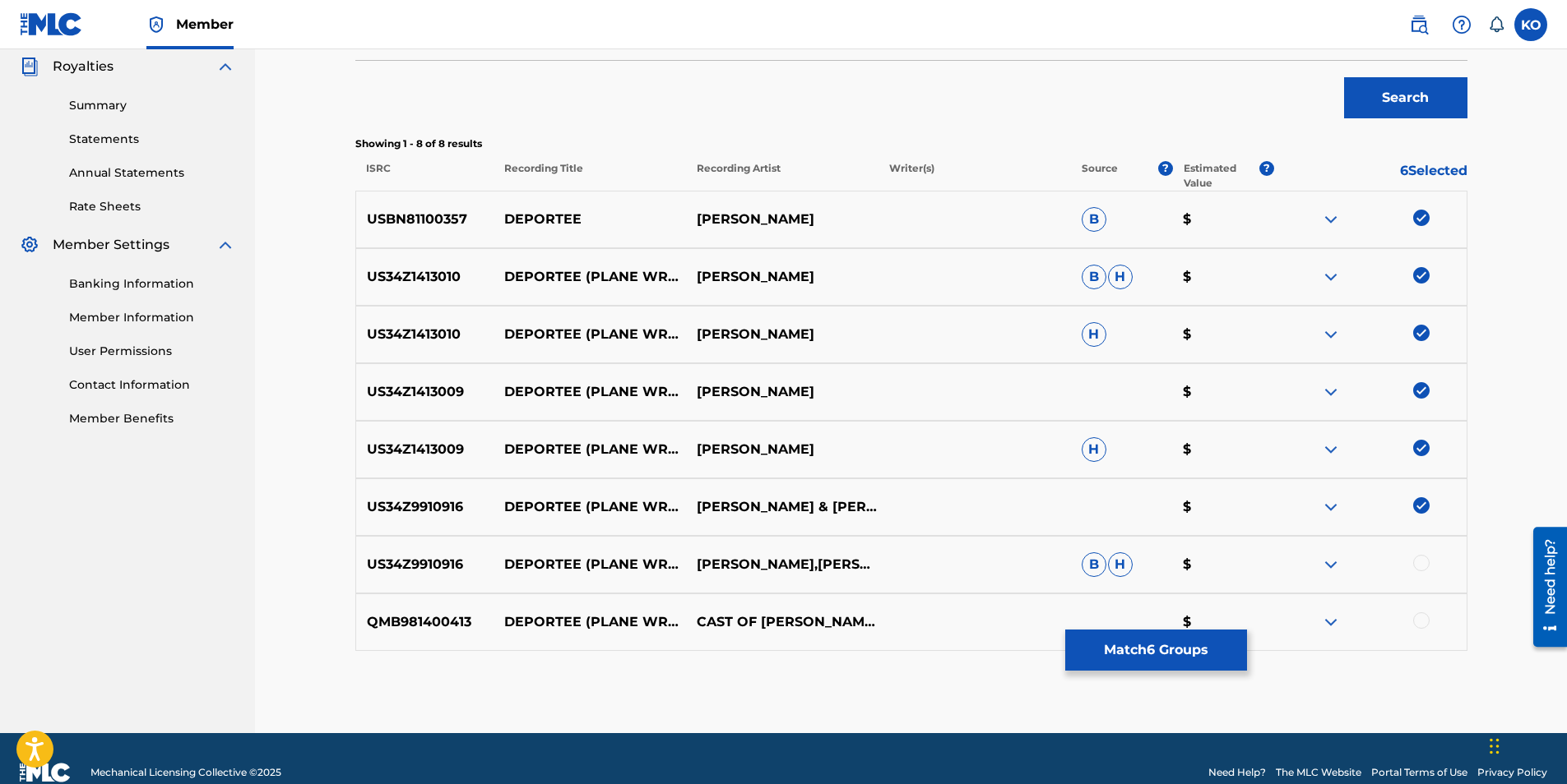
click at [1419, 560] on div at bounding box center [1422, 563] width 17 height 17
click at [1423, 617] on div at bounding box center [1422, 621] width 17 height 17
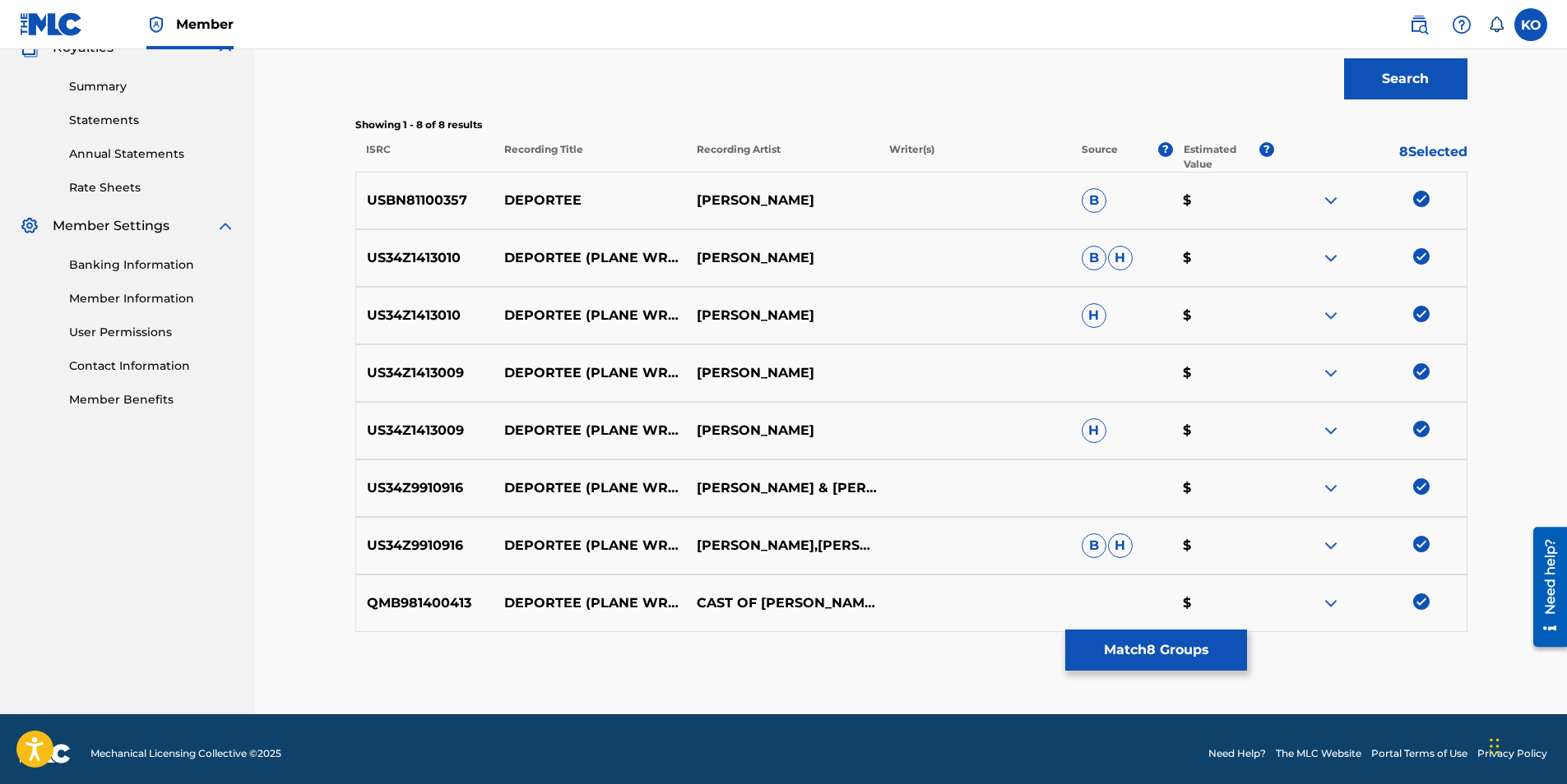
scroll to position [521, 0]
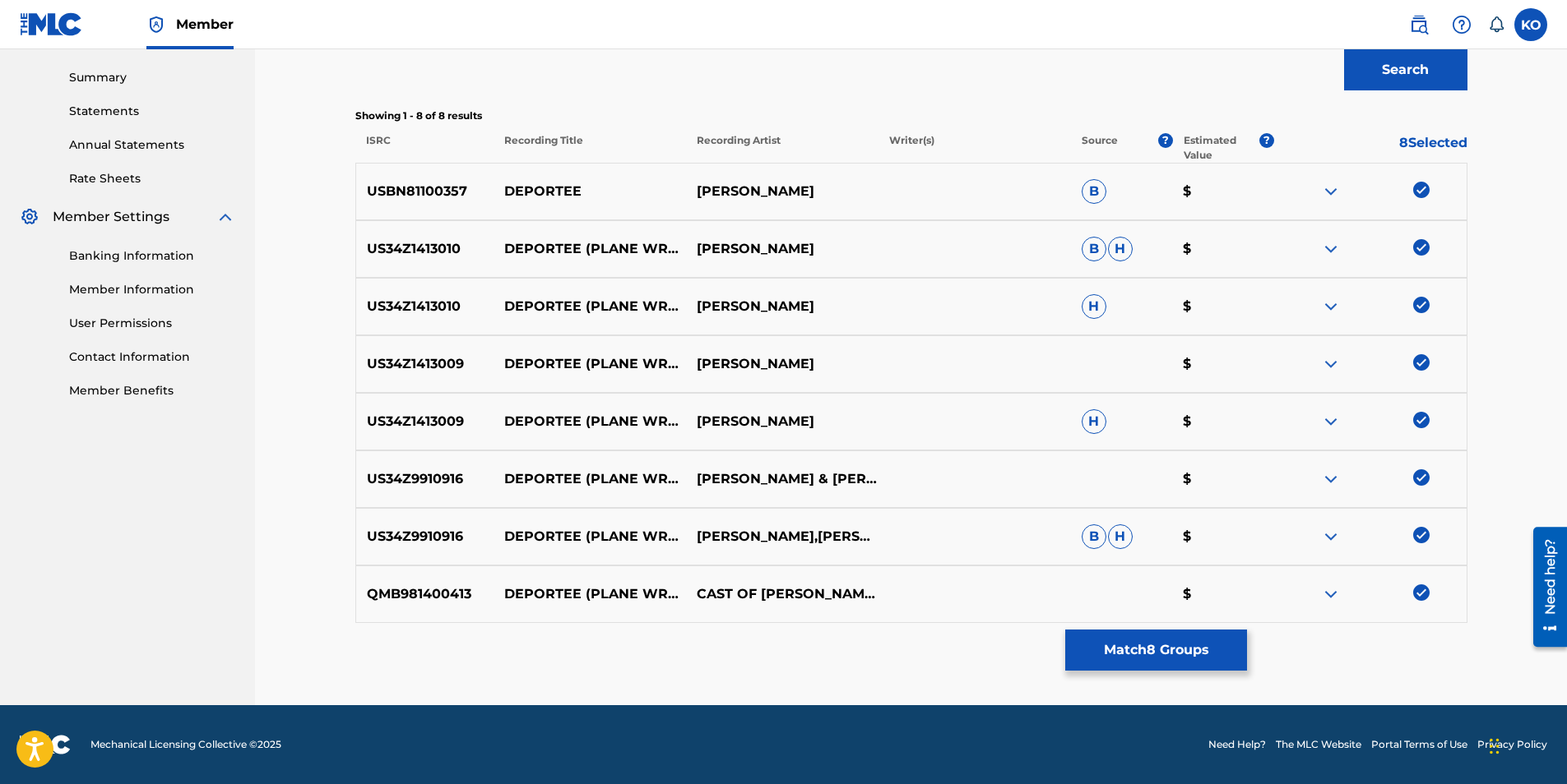
click at [1193, 644] on button "Match 8 Groups" at bounding box center [1156, 650] width 182 height 41
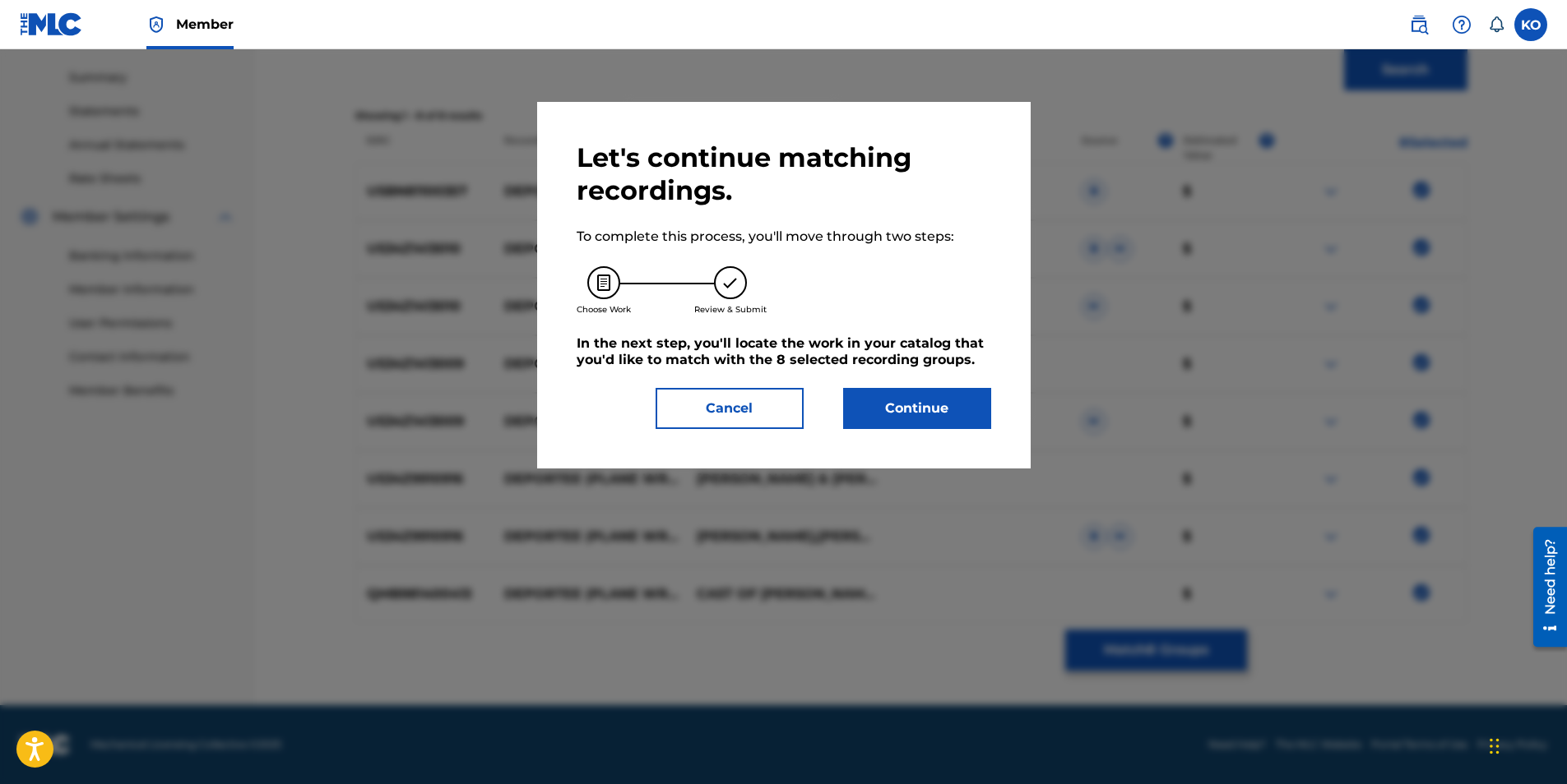
click at [918, 411] on button "Continue" at bounding box center [916, 408] width 148 height 41
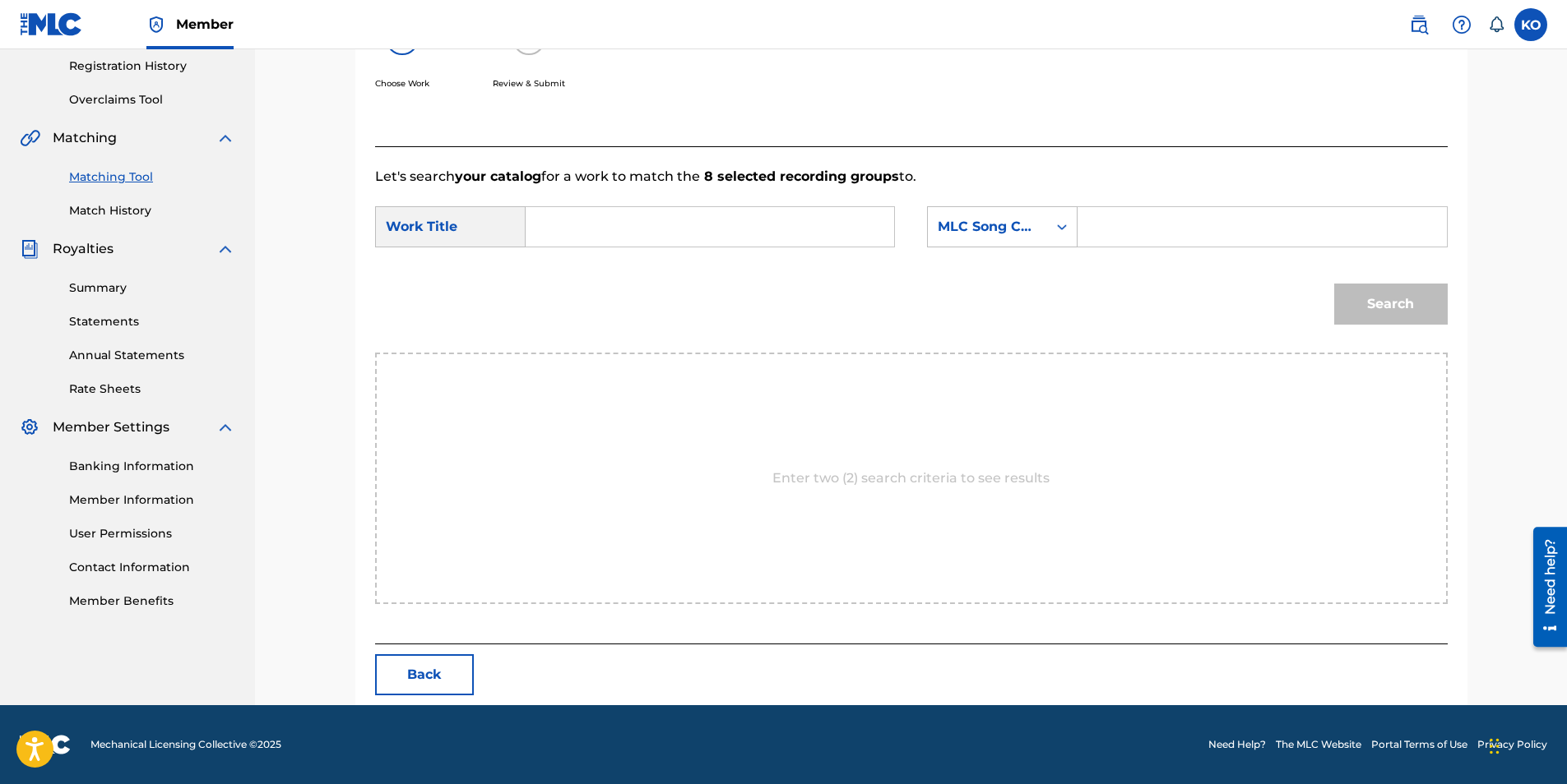
click at [720, 222] on input "Search Form" at bounding box center [710, 226] width 340 height 39
click at [583, 289] on span "(plane wreck at [GEOGRAPHIC_DATA])" at bounding box center [627, 284] width 148 height 55
type input "deportee (plane wreck at [GEOGRAPHIC_DATA])"
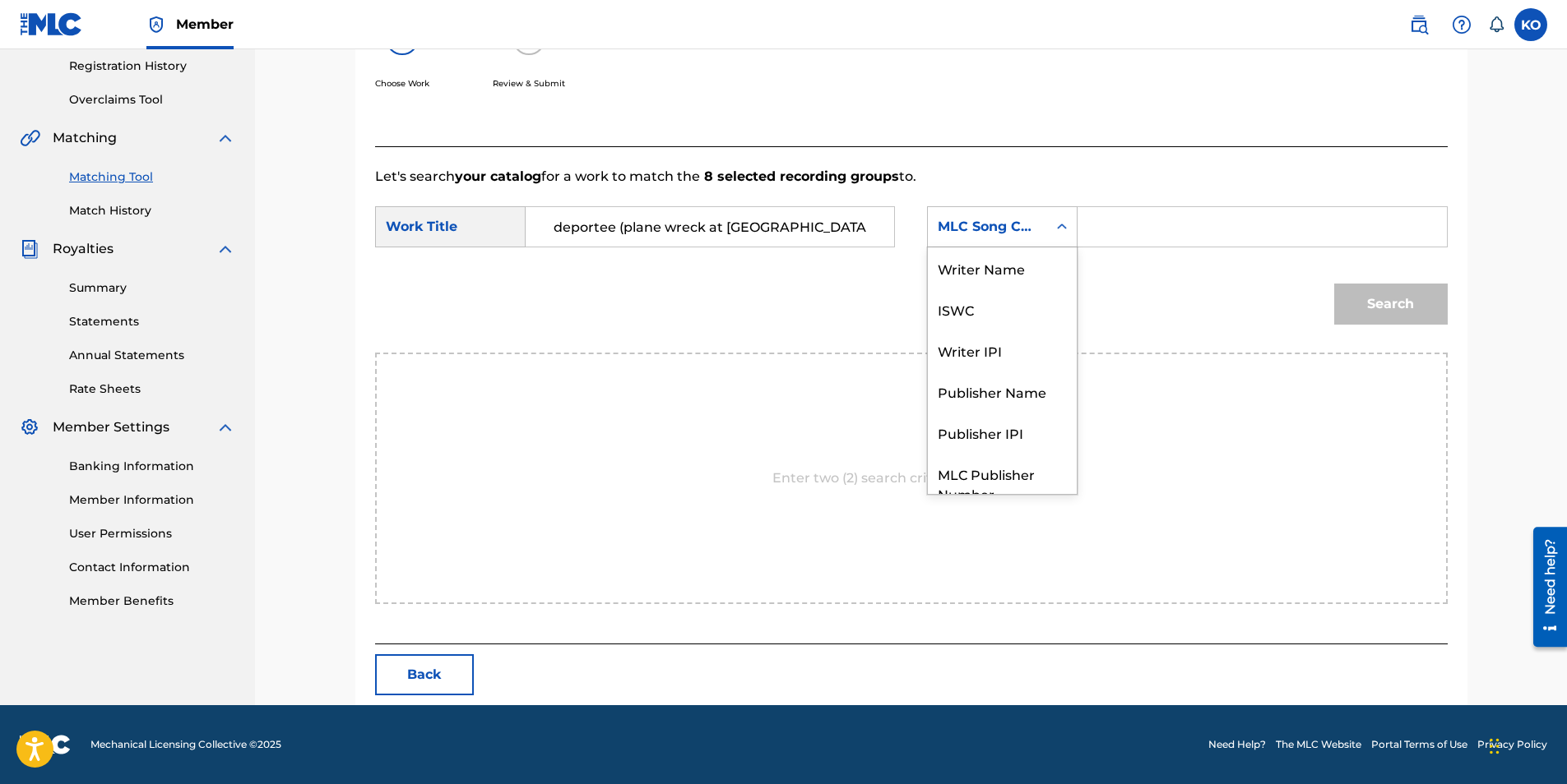
click at [1066, 223] on icon "Search Form" at bounding box center [1062, 227] width 17 height 17
click at [1002, 342] on div "Publisher Name" at bounding box center [1002, 330] width 149 height 41
click at [1188, 240] on input "Search Form" at bounding box center [1262, 226] width 340 height 39
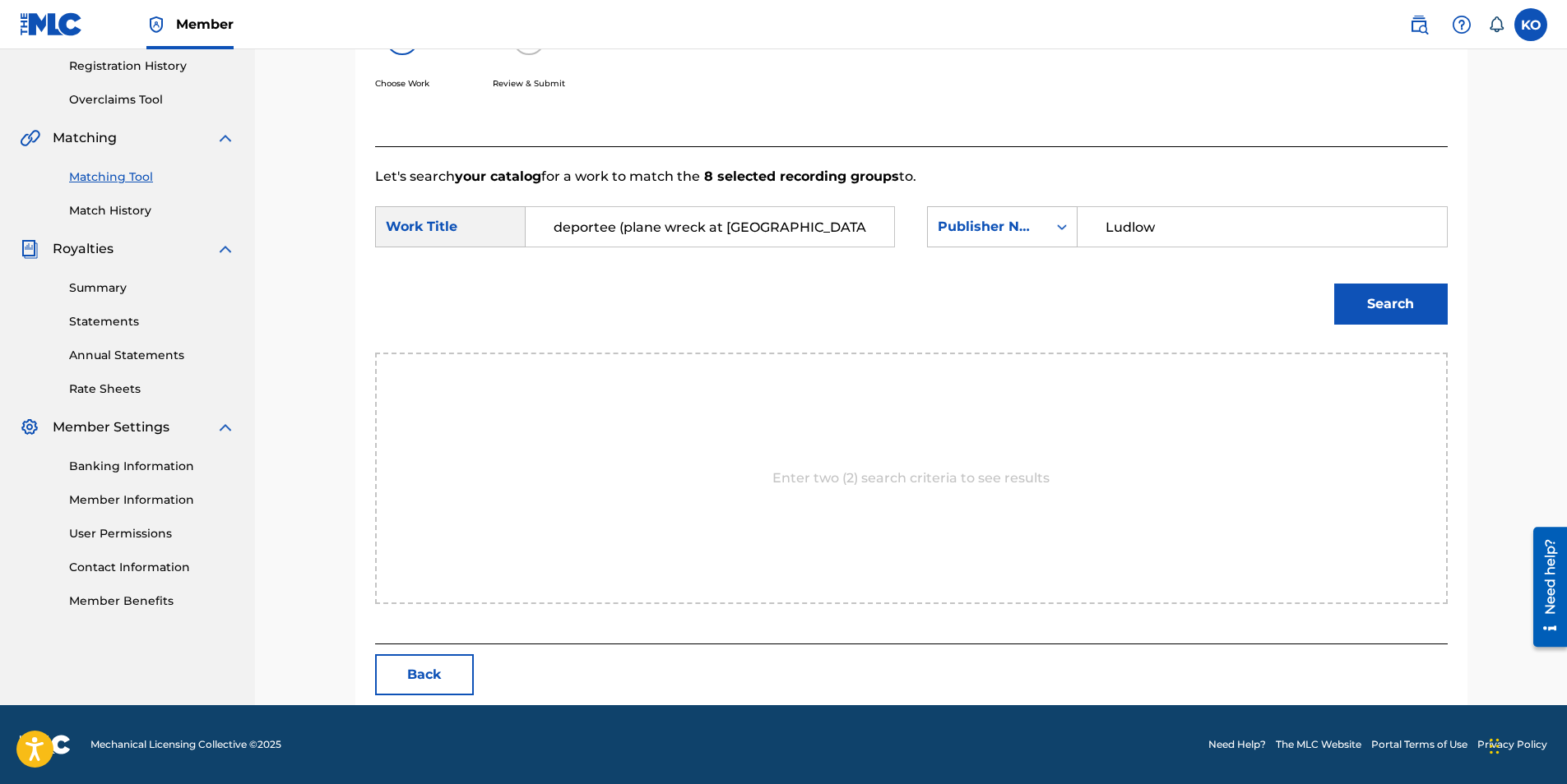
type input "Ludlow"
click at [1418, 309] on button "Search" at bounding box center [1391, 304] width 113 height 41
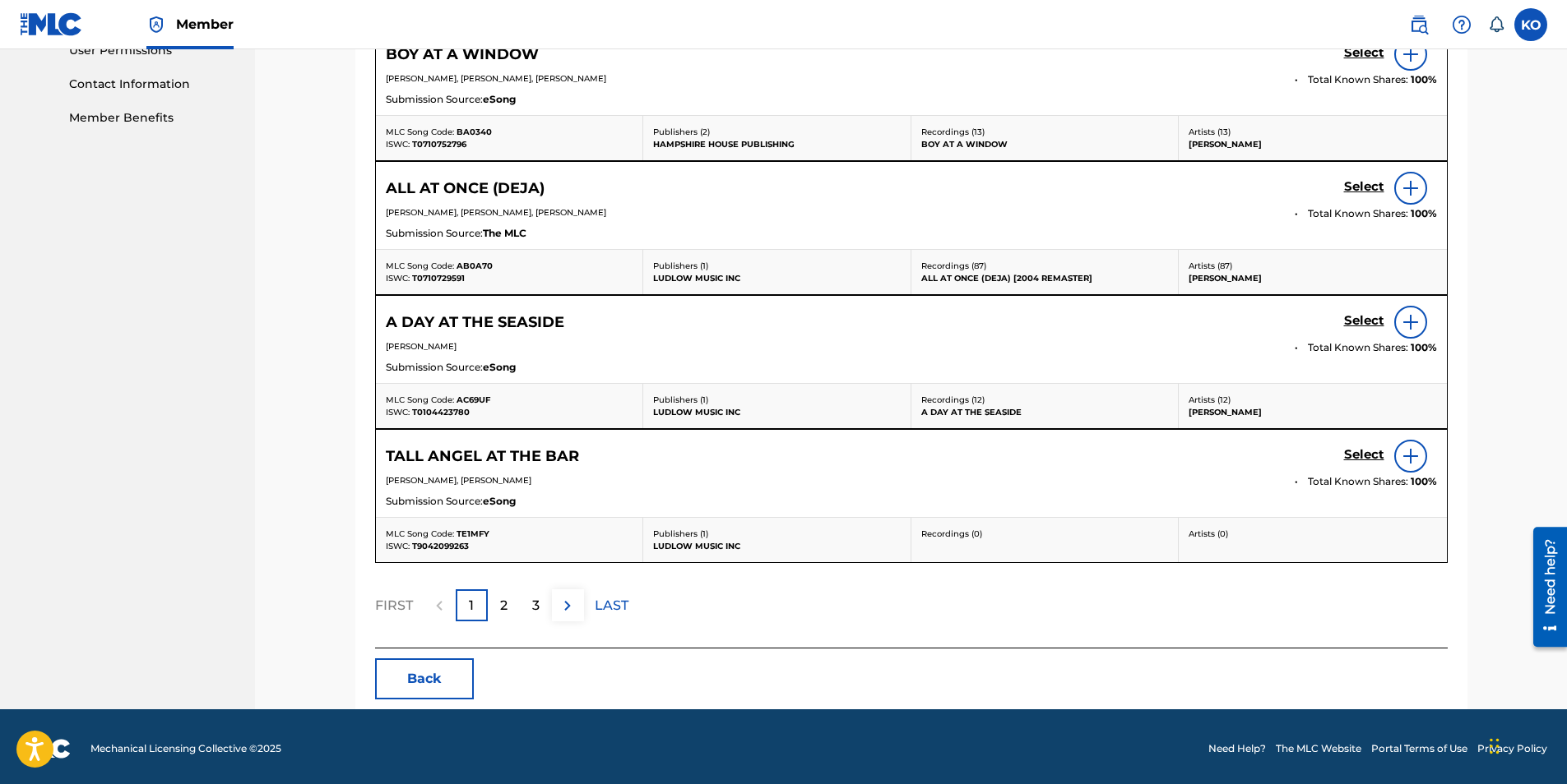
scroll to position [798, 0]
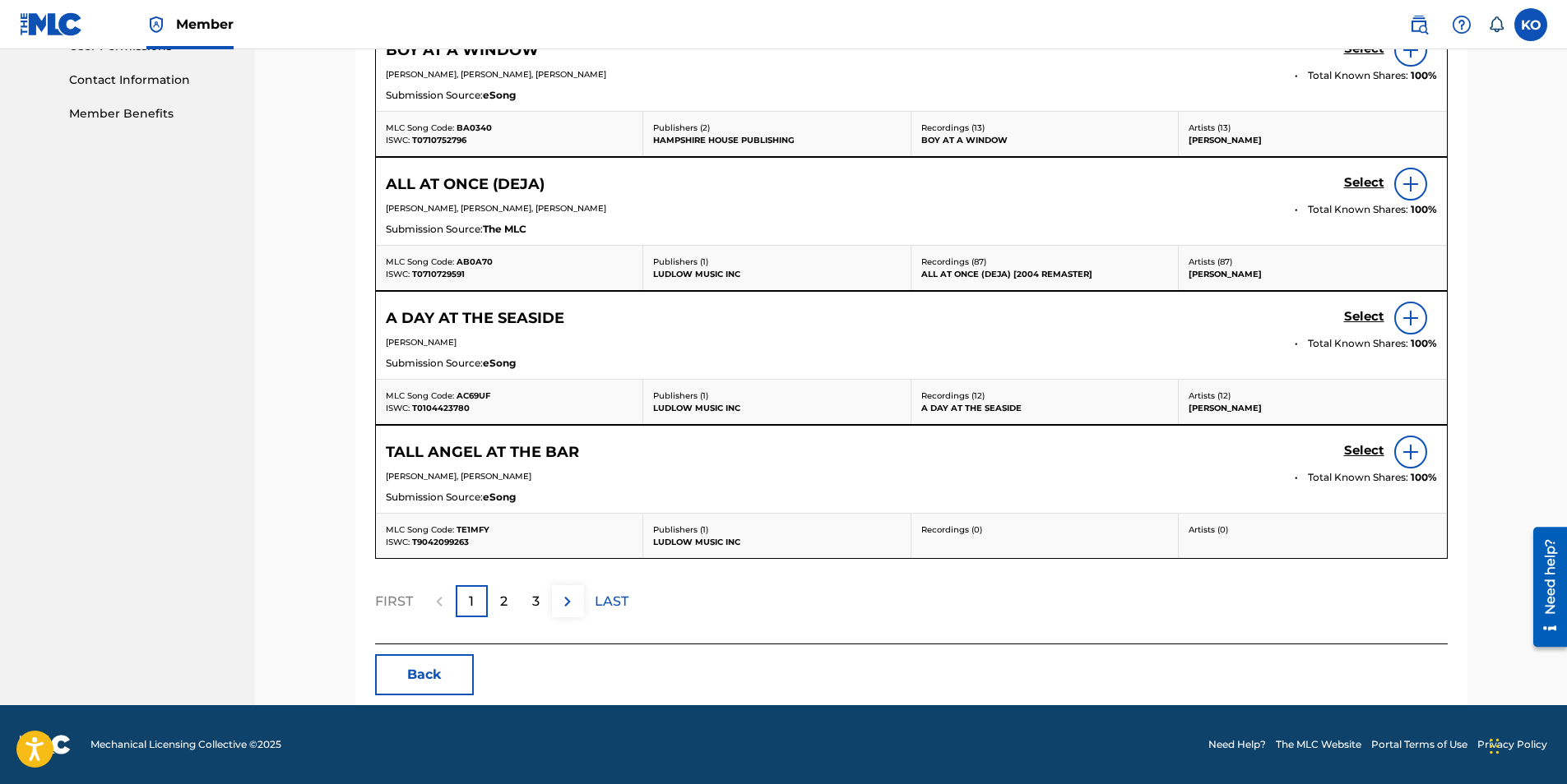
click at [500, 602] on p "2" at bounding box center [503, 602] width 8 height 20
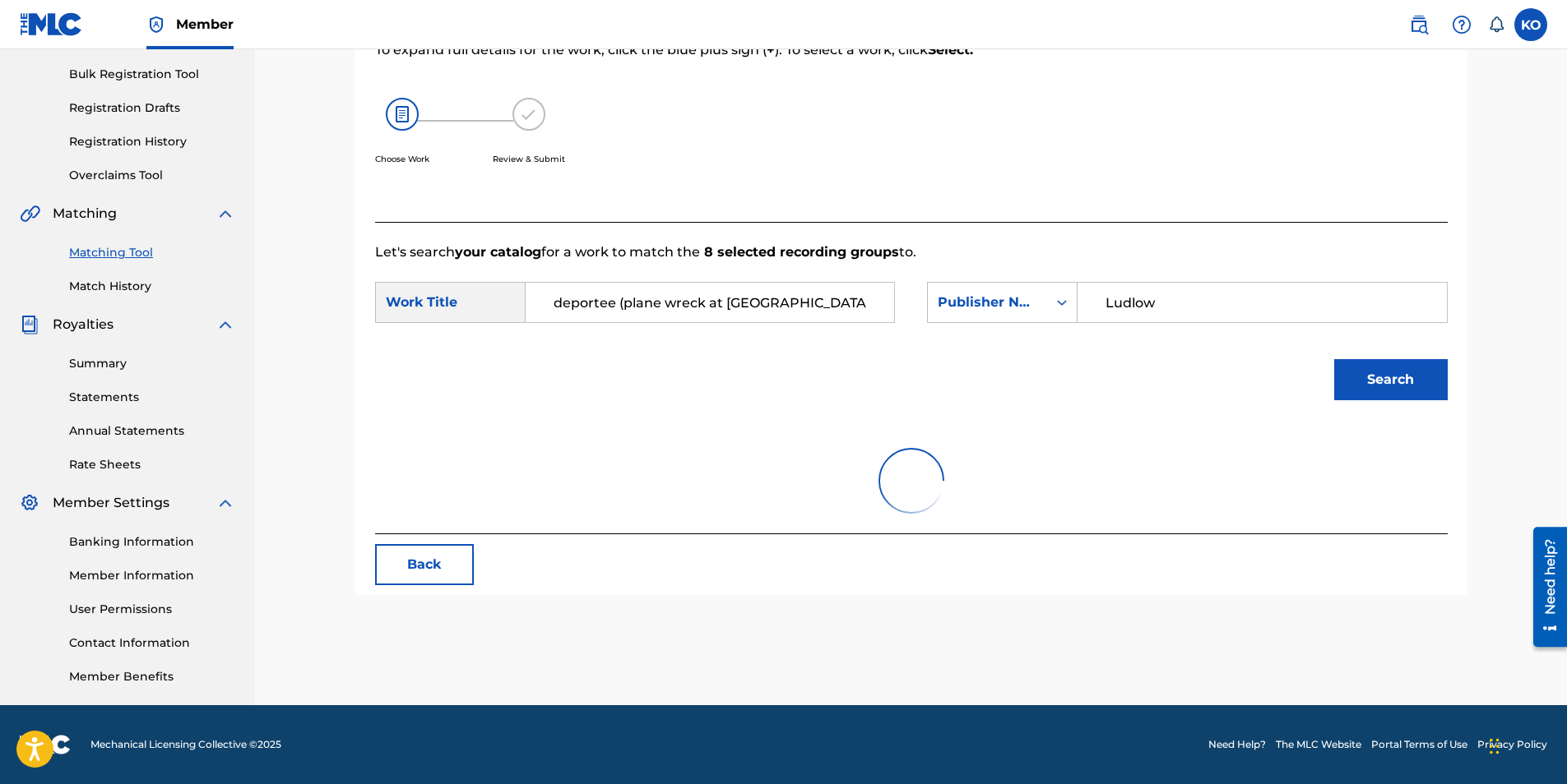
scroll to position [744, 0]
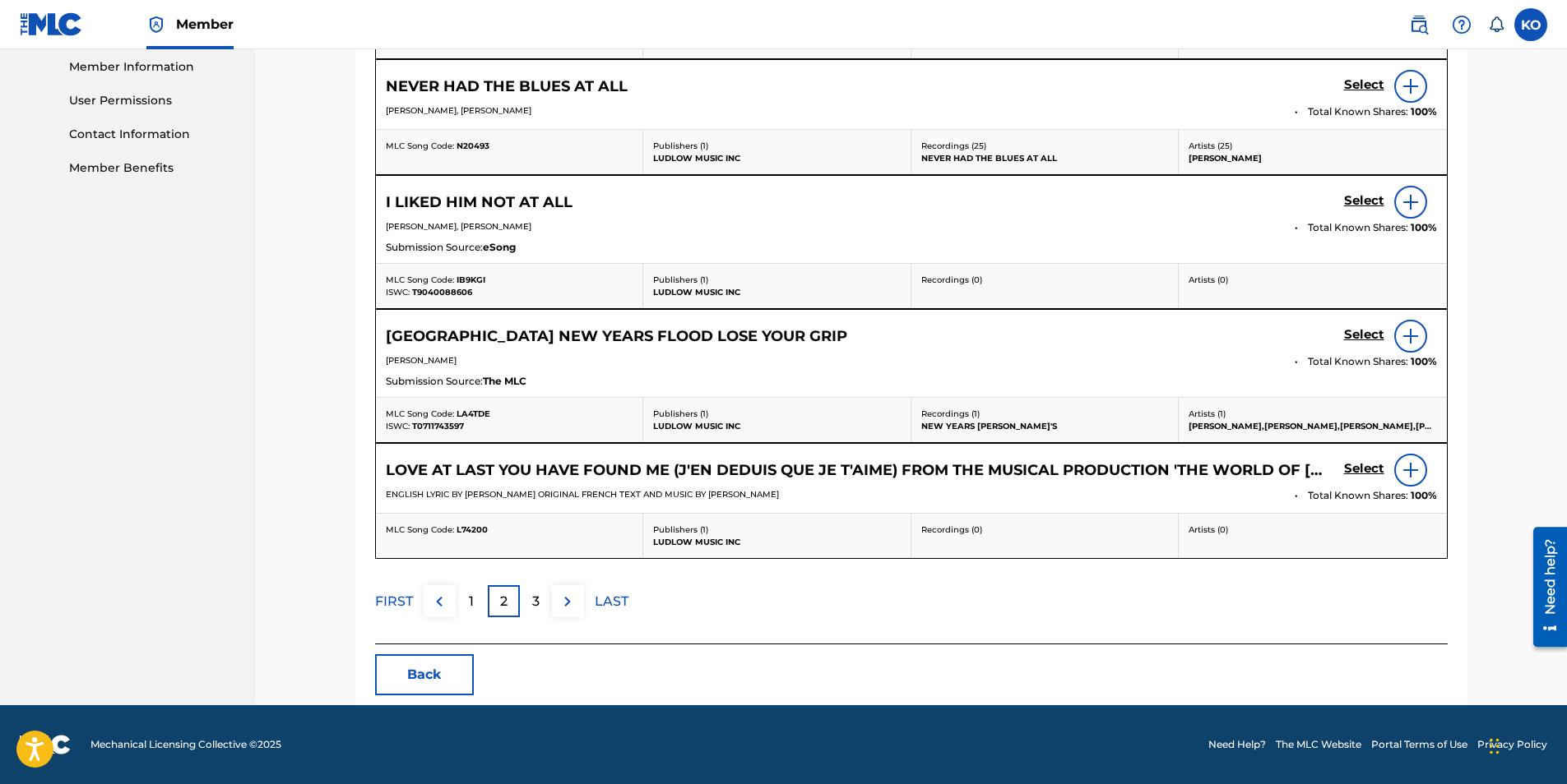
click at [527, 602] on div "3" at bounding box center [536, 601] width 32 height 32
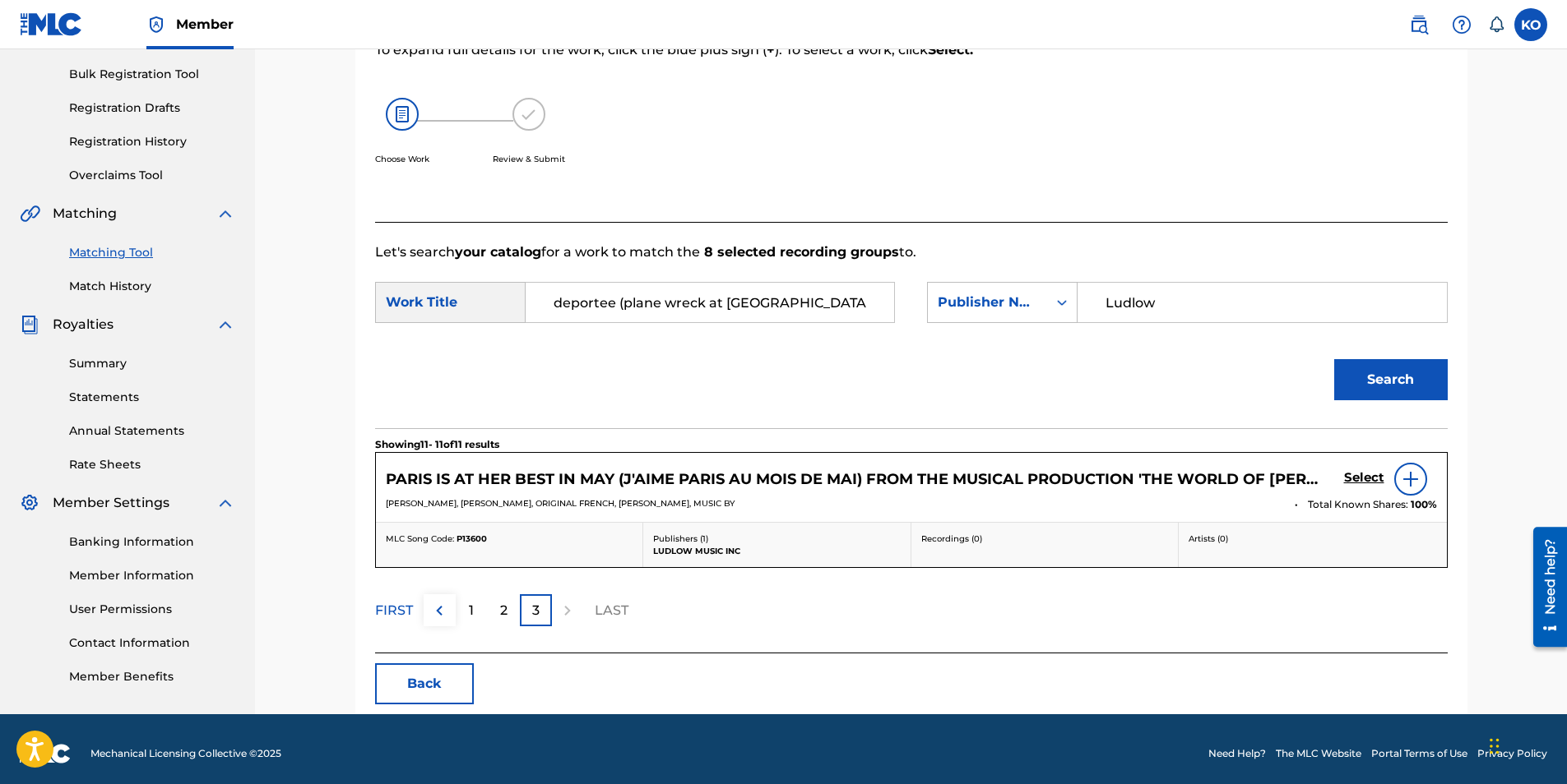
scroll to position [244, 0]
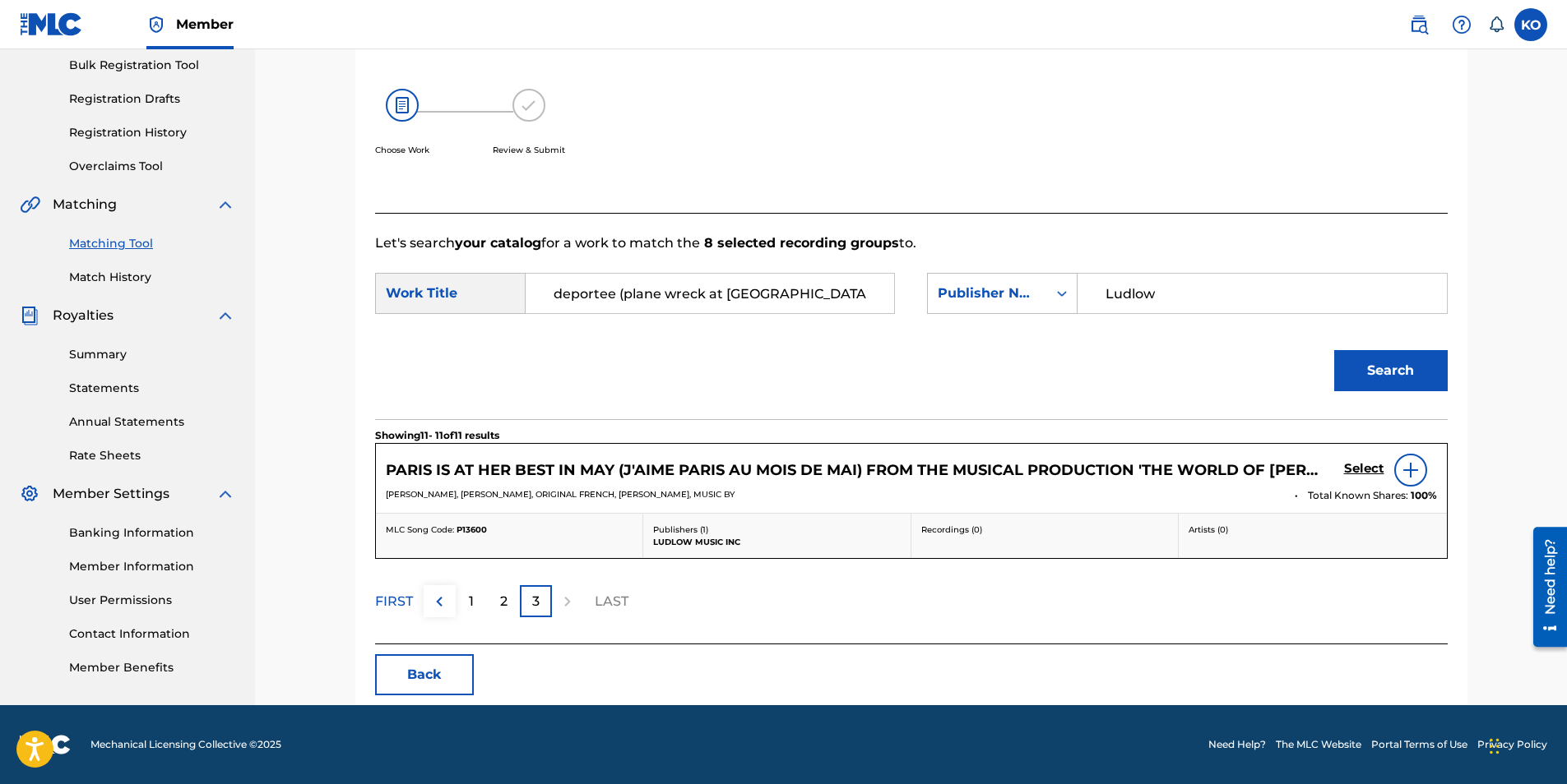
click at [508, 601] on div "2" at bounding box center [504, 601] width 32 height 32
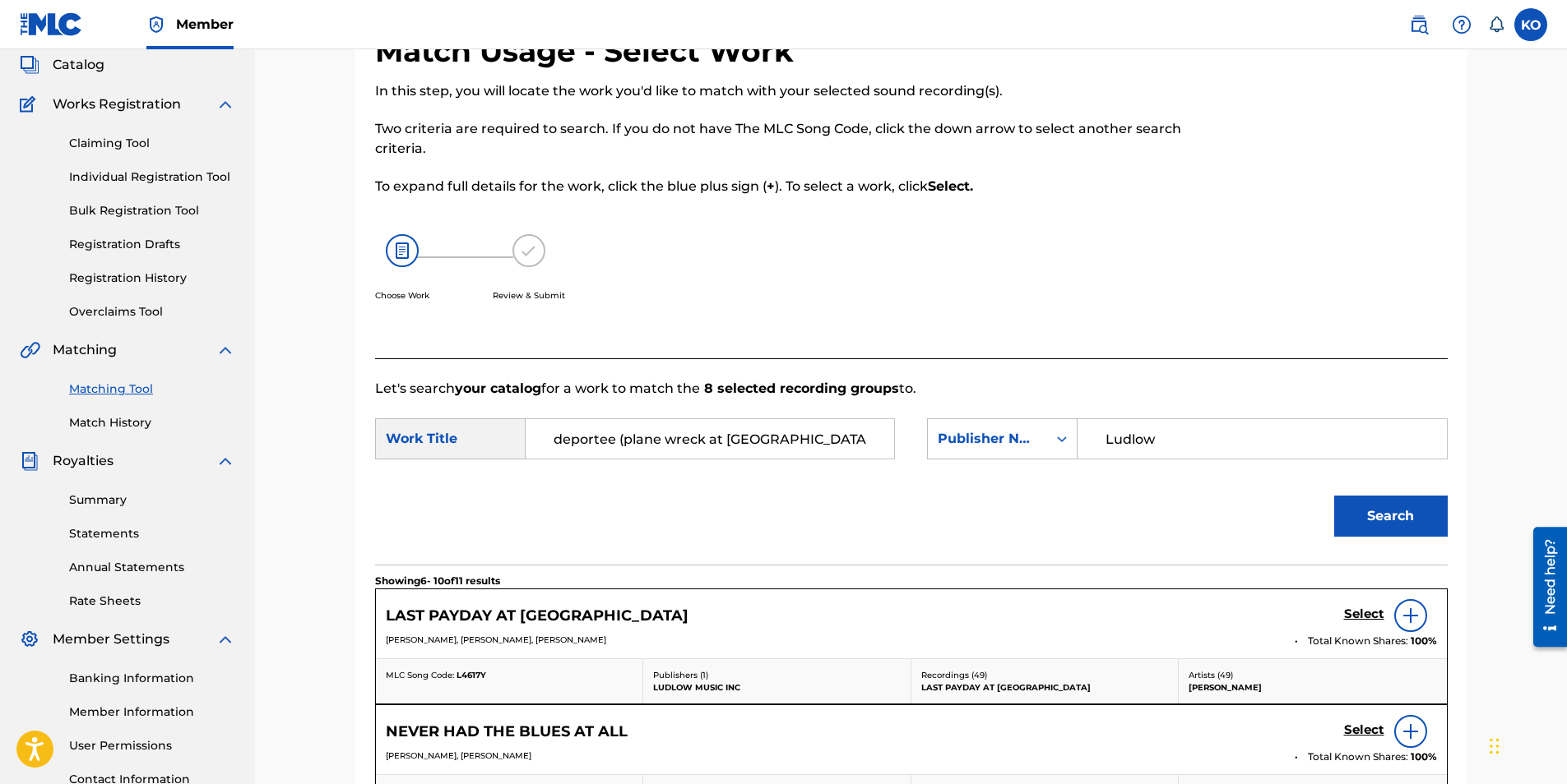
scroll to position [87, 0]
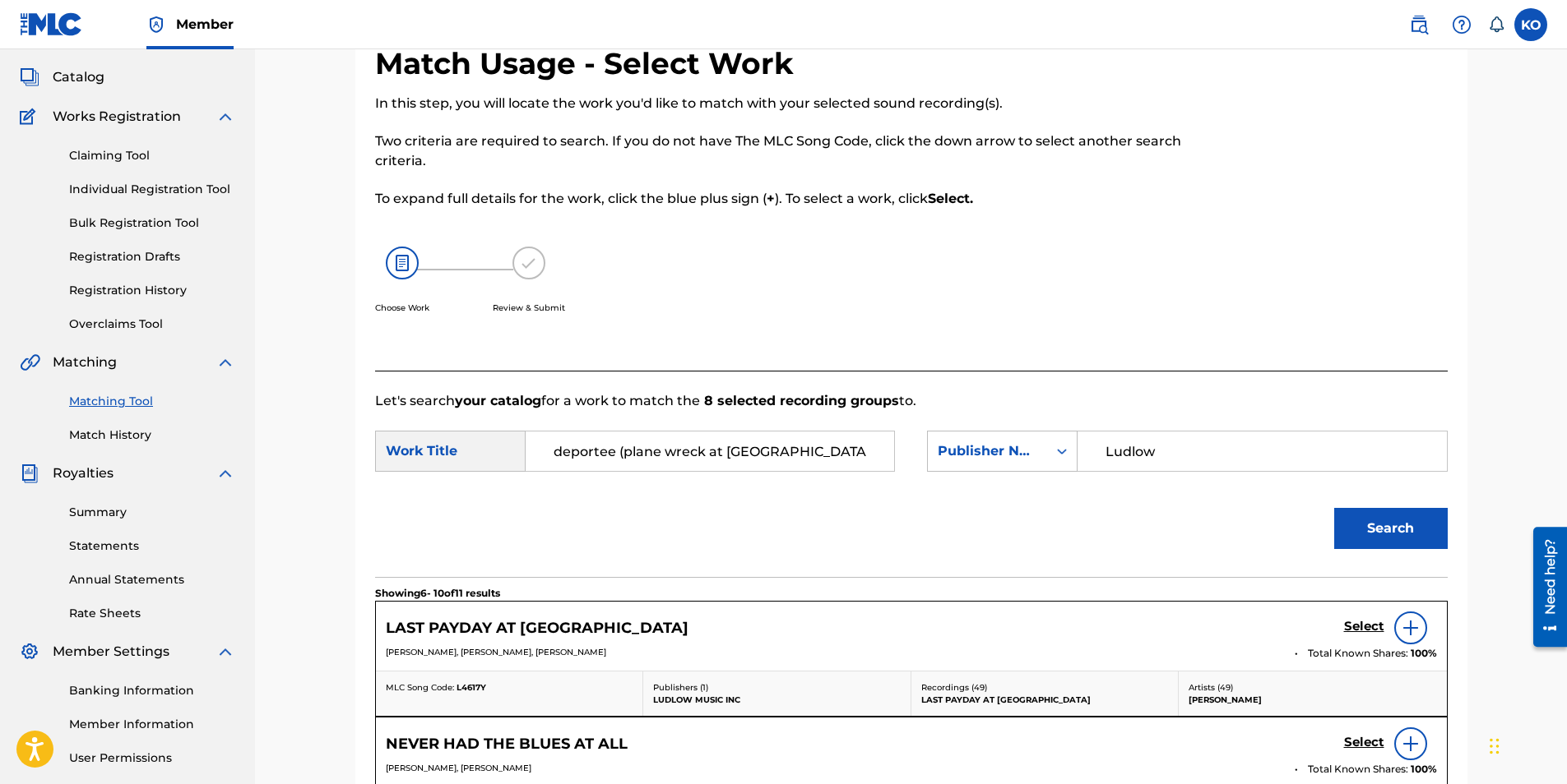
click at [621, 445] on input "deportee (plane wreck at [GEOGRAPHIC_DATA])" at bounding box center [710, 451] width 340 height 39
drag, startPoint x: 619, startPoint y: 449, endPoint x: 894, endPoint y: 469, distance: 275.7
click at [894, 469] on div "deportee (plane wreck at [GEOGRAPHIC_DATA])" at bounding box center [710, 451] width 370 height 41
click at [557, 524] on span "(plane wreck at [GEOGRAPHIC_DATA])" at bounding box center [627, 508] width 148 height 55
type input "deportee (plane wreck at [GEOGRAPHIC_DATA])"
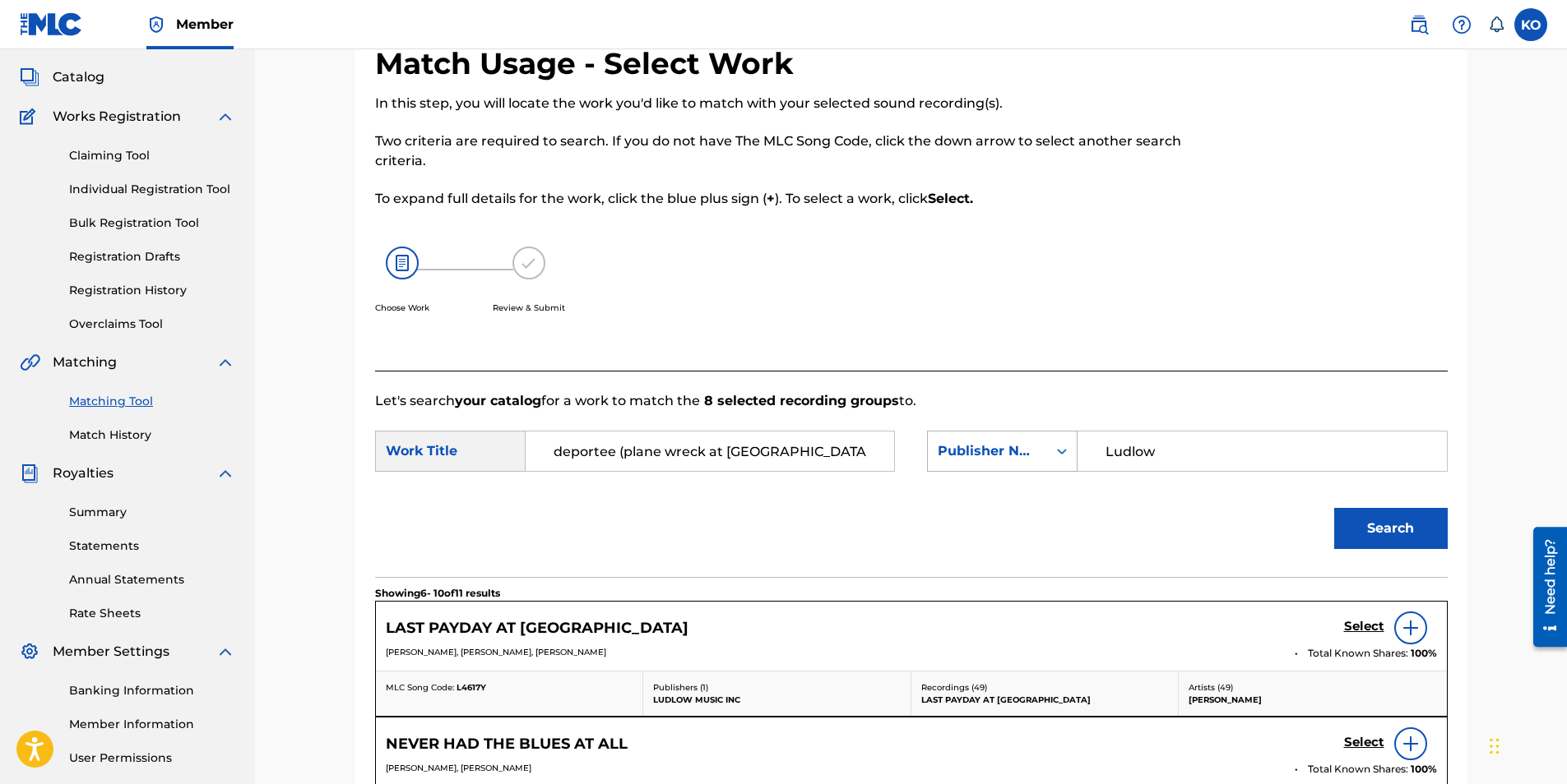
click at [1040, 460] on div "Publisher Name" at bounding box center [987, 450] width 119 height 31
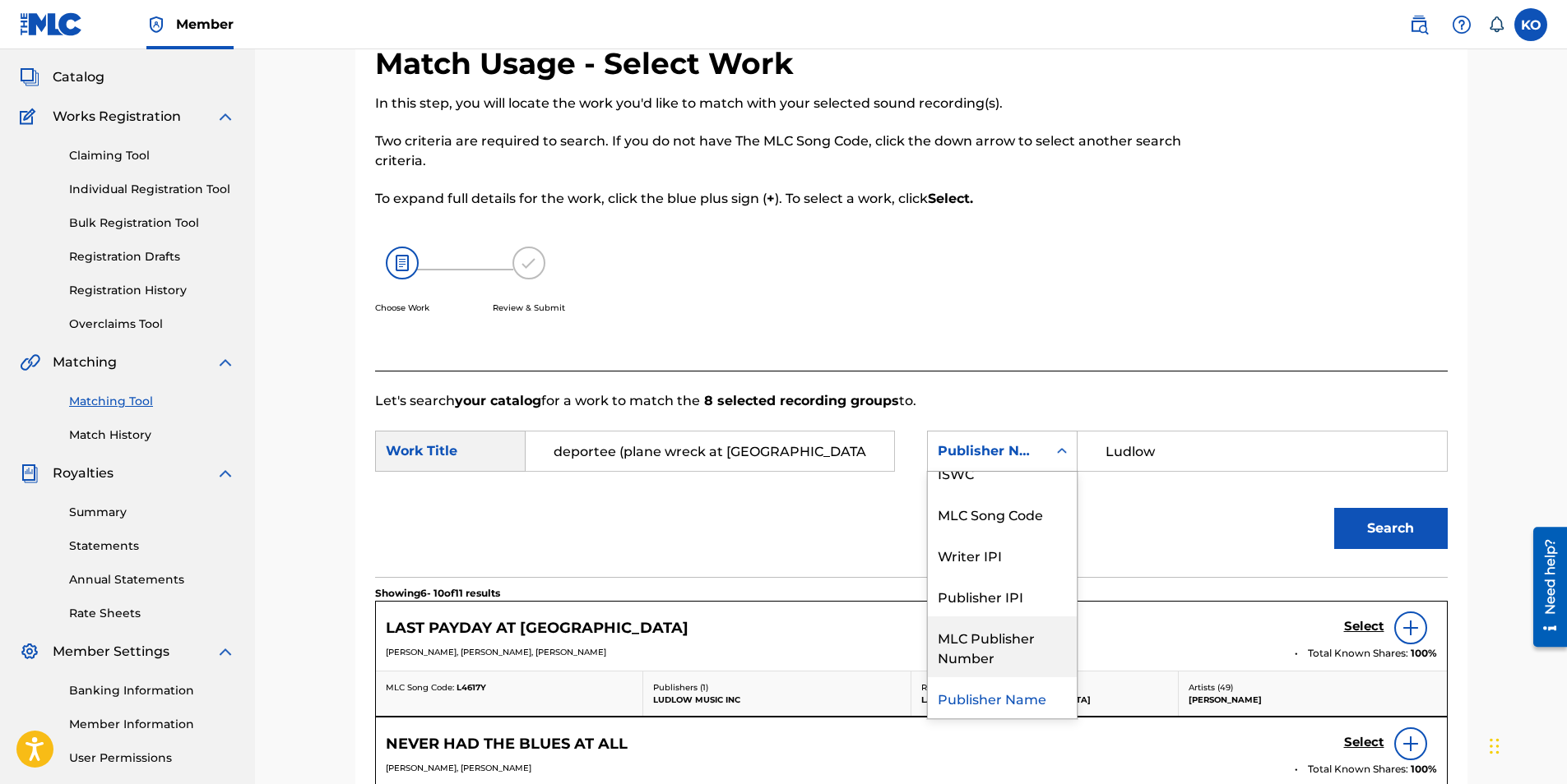
scroll to position [0, 0]
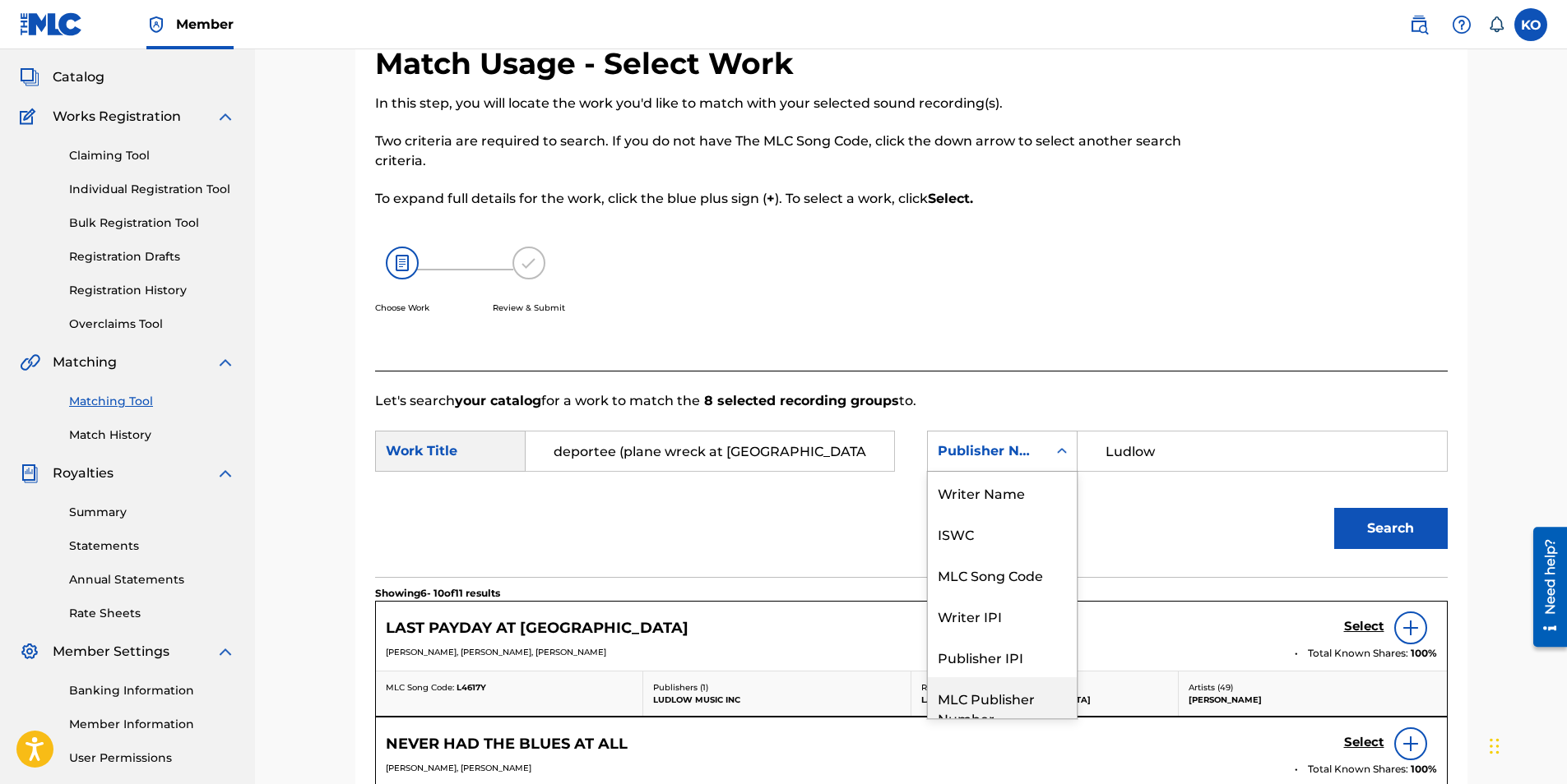
drag, startPoint x: 1065, startPoint y: 620, endPoint x: 1078, endPoint y: 540, distance: 81.0
click at [1078, 540] on form "SearchWithCriteriaed6bab4e-7ad5-4c4a-947f-e5c1e4fbeaf8 Work Title deportee (pla…" at bounding box center [911, 494] width 1072 height 166
click at [990, 484] on div "Writer Name" at bounding box center [1002, 492] width 149 height 41
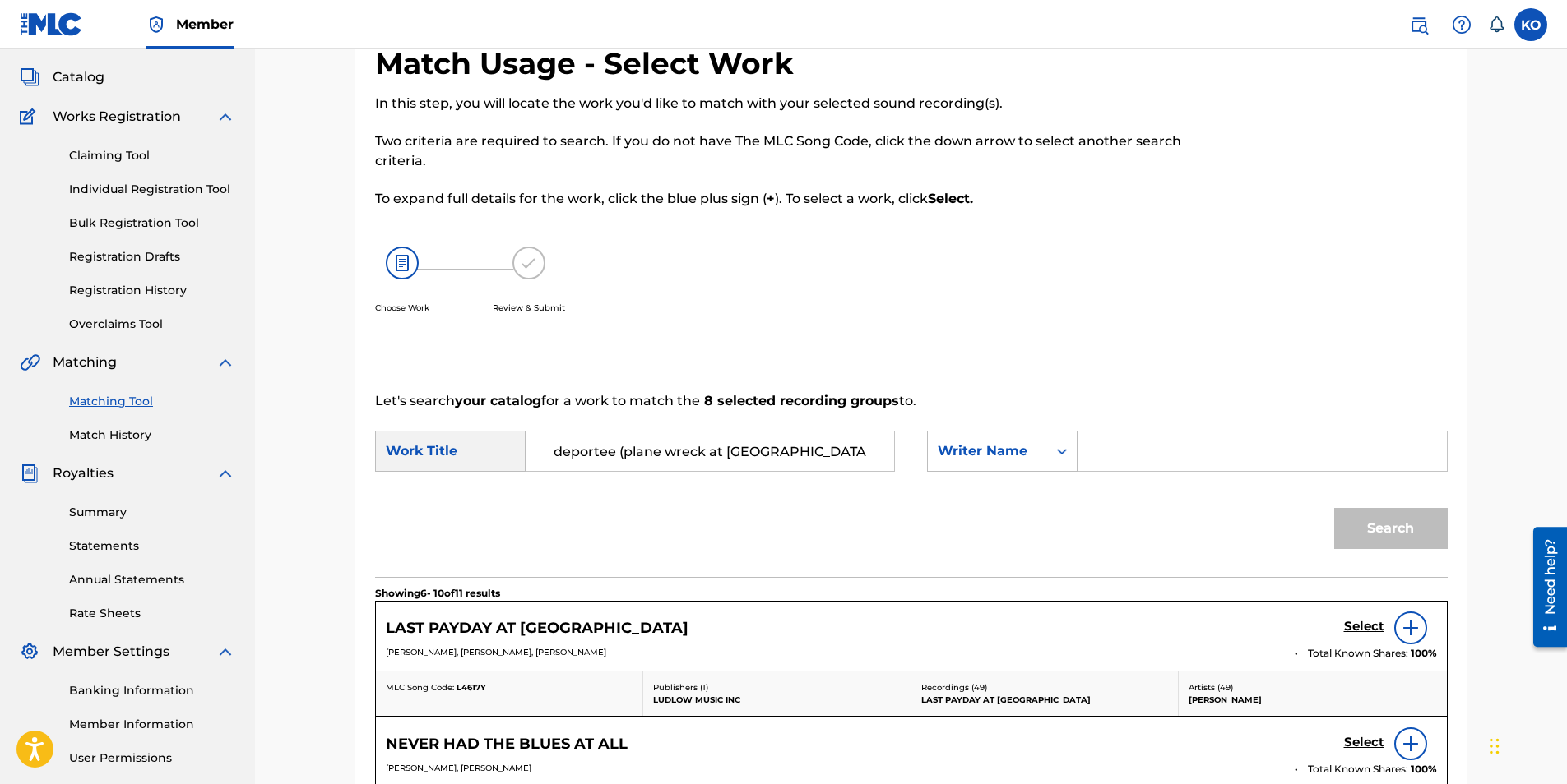
click at [1116, 445] on input "Search Form" at bounding box center [1262, 451] width 340 height 39
type input "[PERSON_NAME]"
click at [1334, 508] on button "Search" at bounding box center [1391, 528] width 113 height 41
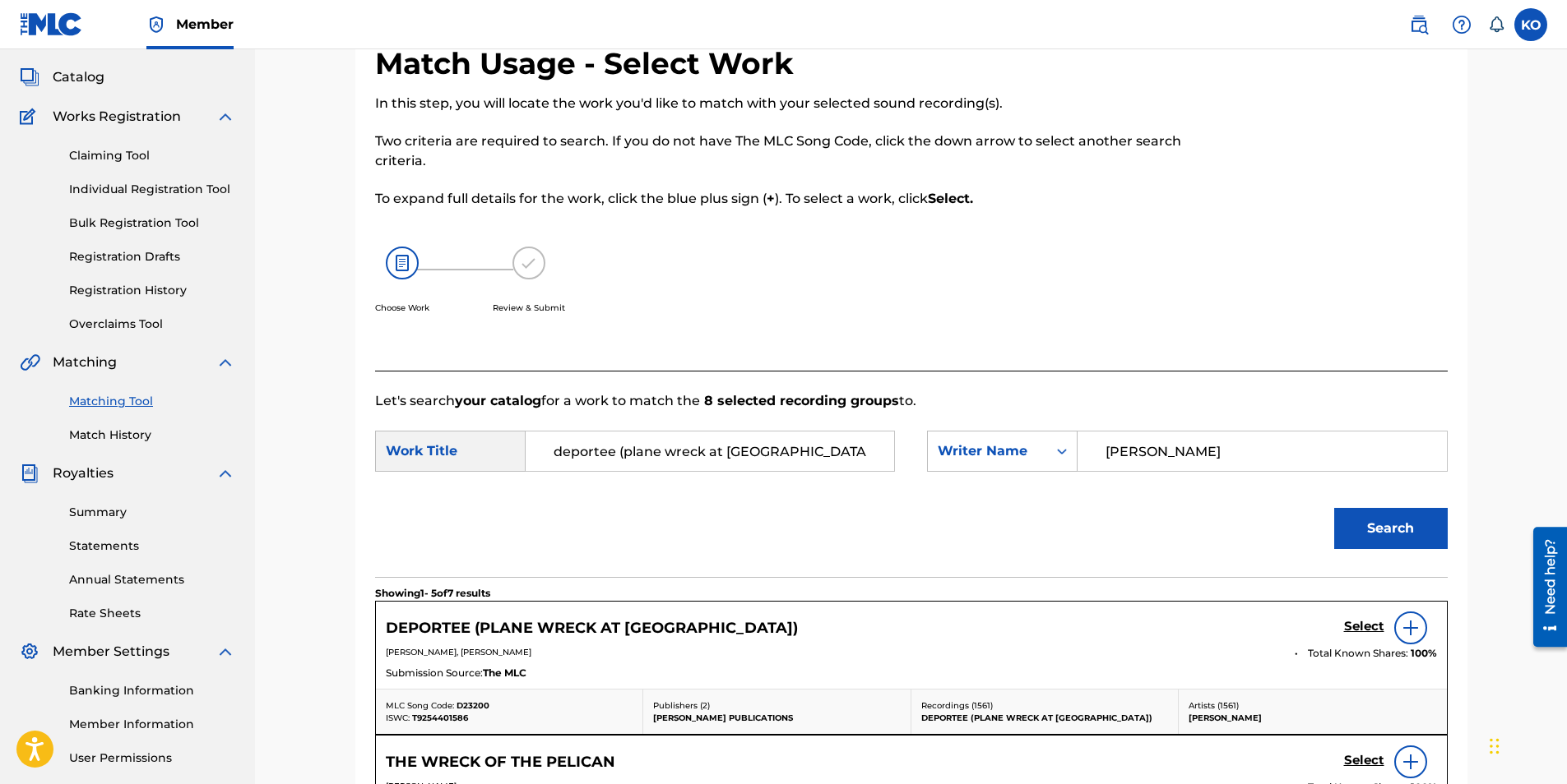
click at [1409, 626] on img at bounding box center [1411, 628] width 20 height 20
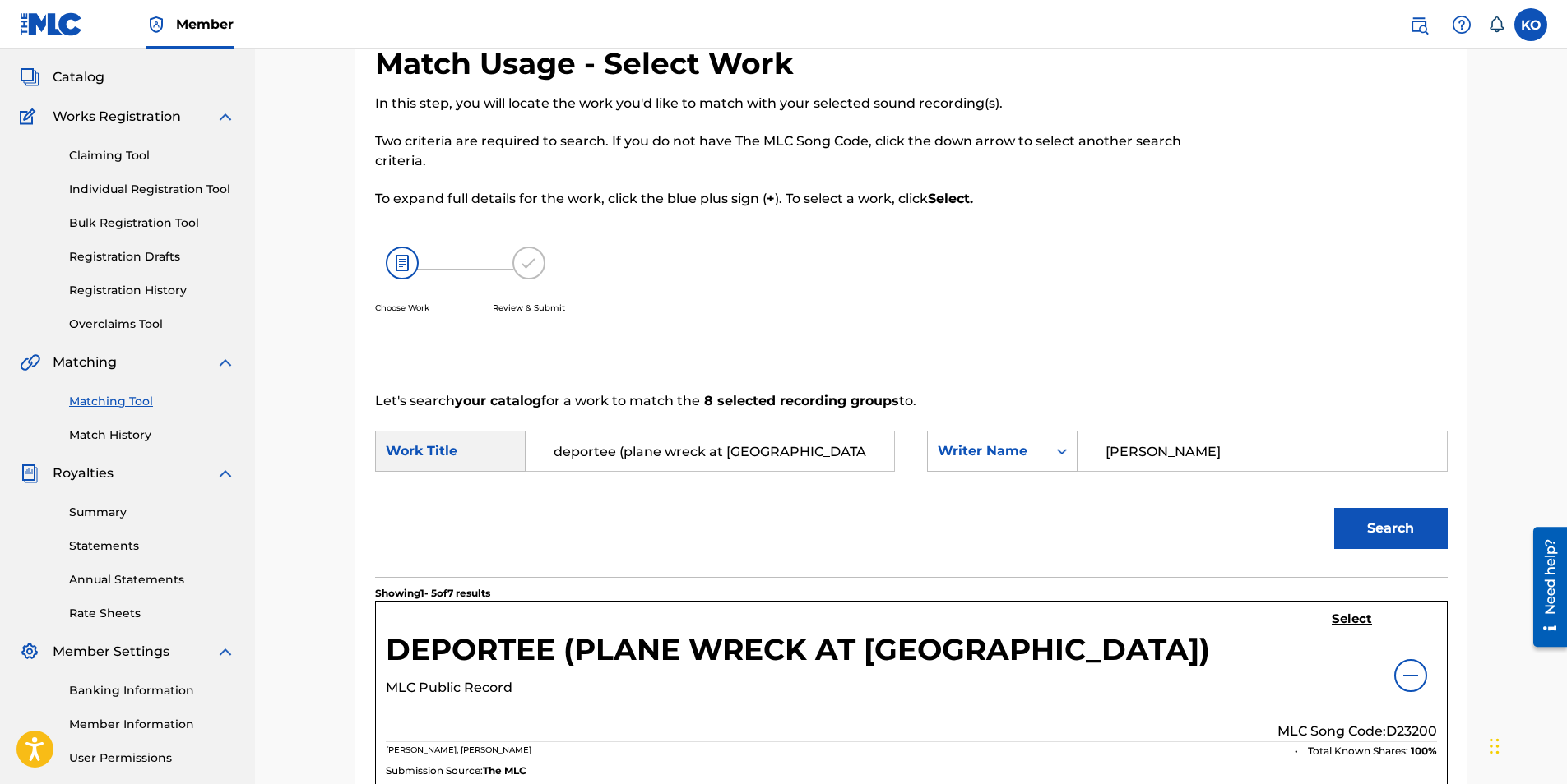
click at [1348, 609] on div "DEPORTEE (PLANE WRECK AT LOS GATOS) MLC Public Record Select MLC Song Code: D23…" at bounding box center [910, 695] width 1071 height 185
click at [1348, 621] on h5 "Select" at bounding box center [1352, 619] width 40 height 16
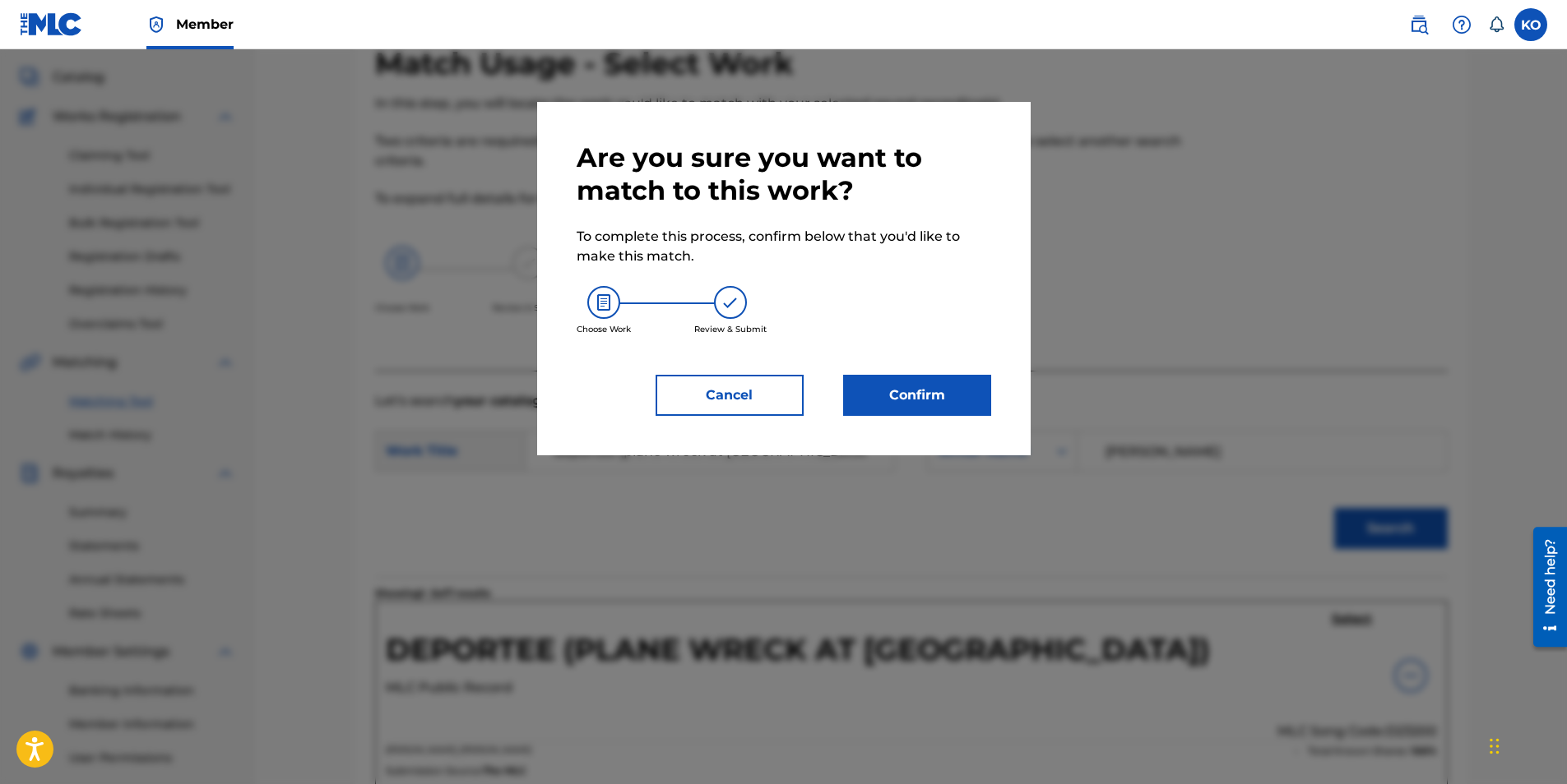
click at [845, 396] on button "Confirm" at bounding box center [916, 395] width 148 height 41
